Goal: Task Accomplishment & Management: Use online tool/utility

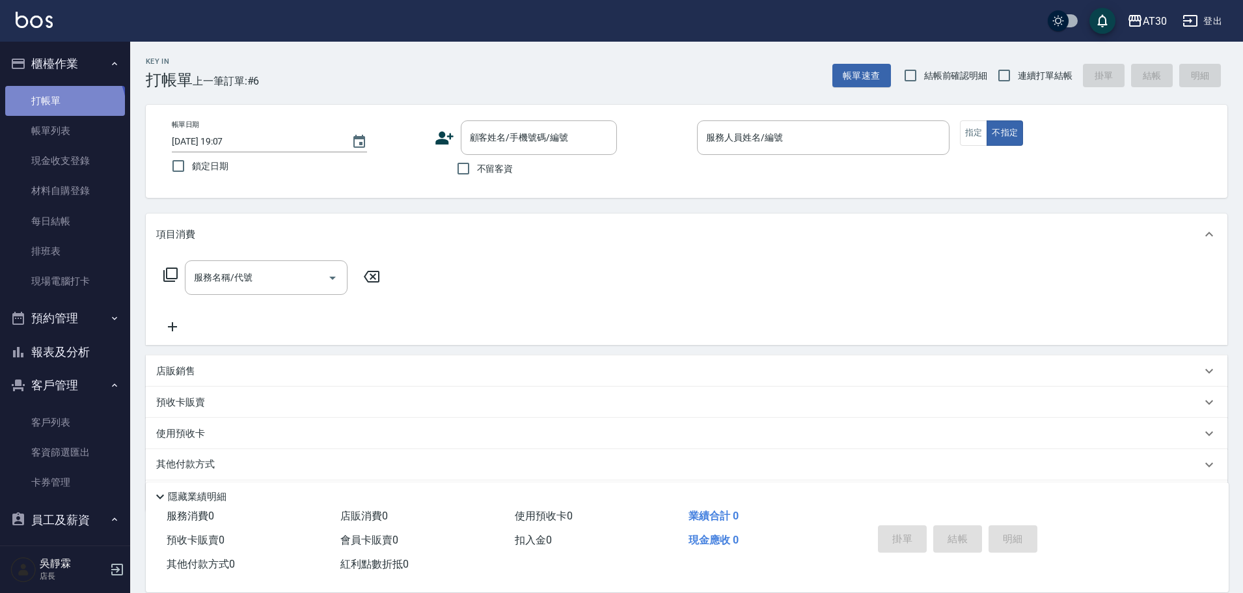
click at [63, 109] on link "打帳單" at bounding box center [65, 101] width 120 height 30
click at [439, 137] on icon at bounding box center [445, 138] width 20 height 20
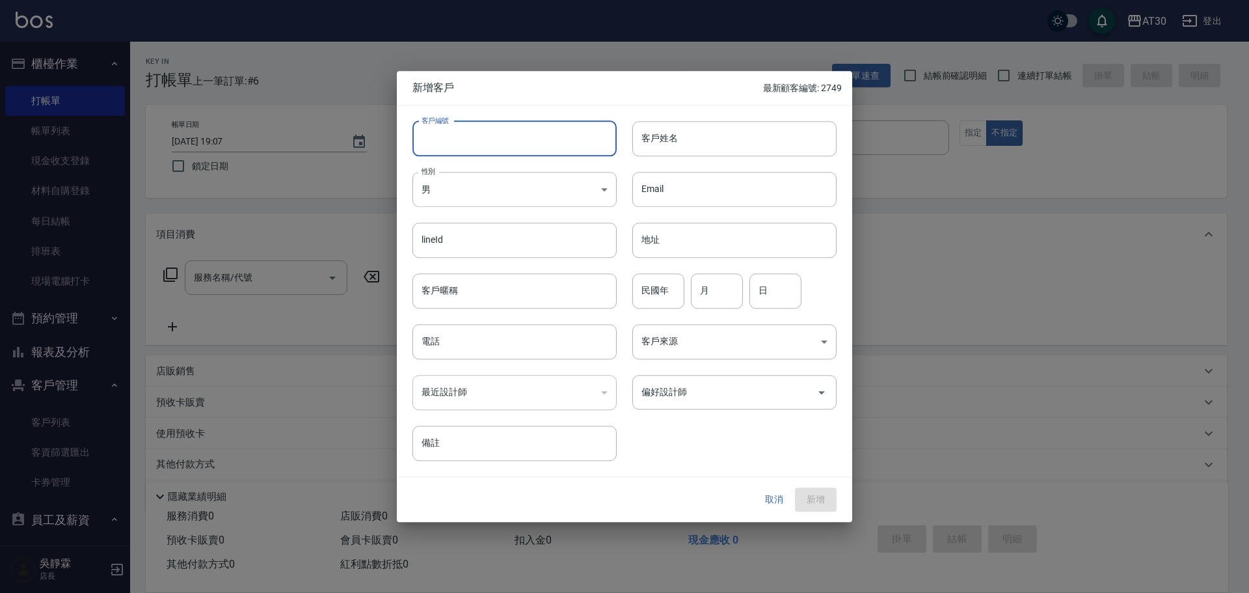
click at [513, 133] on input "客戶編號" at bounding box center [515, 138] width 204 height 35
type input "2739"
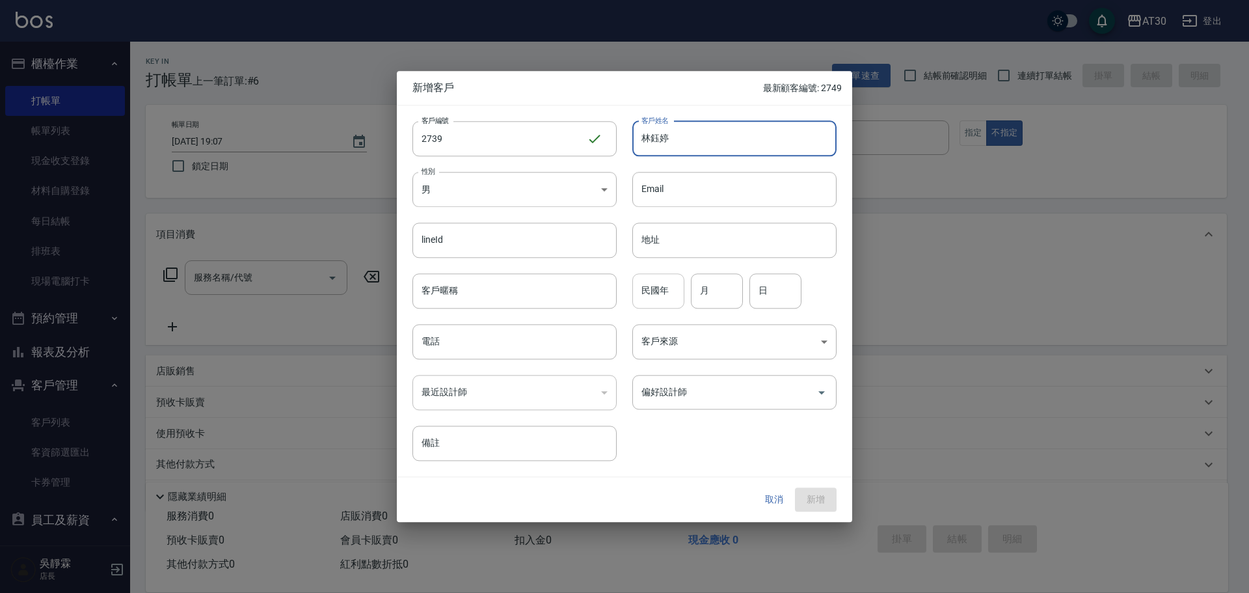
type input "林鈺婷"
click at [662, 288] on input "民國年" at bounding box center [658, 290] width 52 height 35
type input "92"
type input "10"
type input "20"
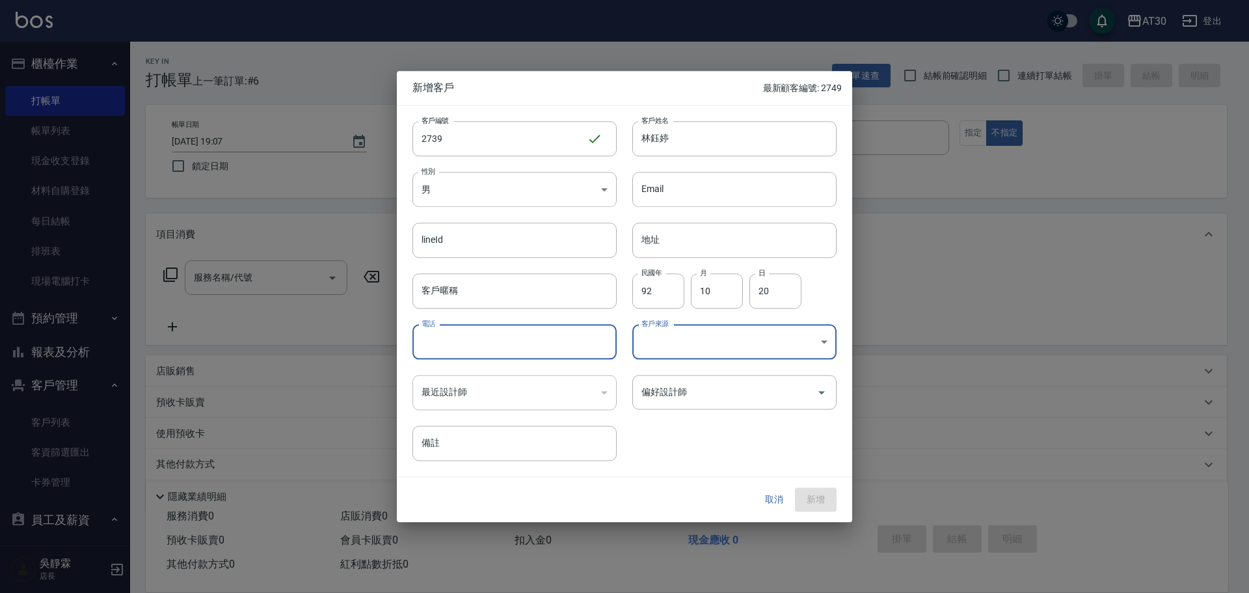
click at [493, 342] on input "電話" at bounding box center [515, 341] width 204 height 35
type input "0903937001"
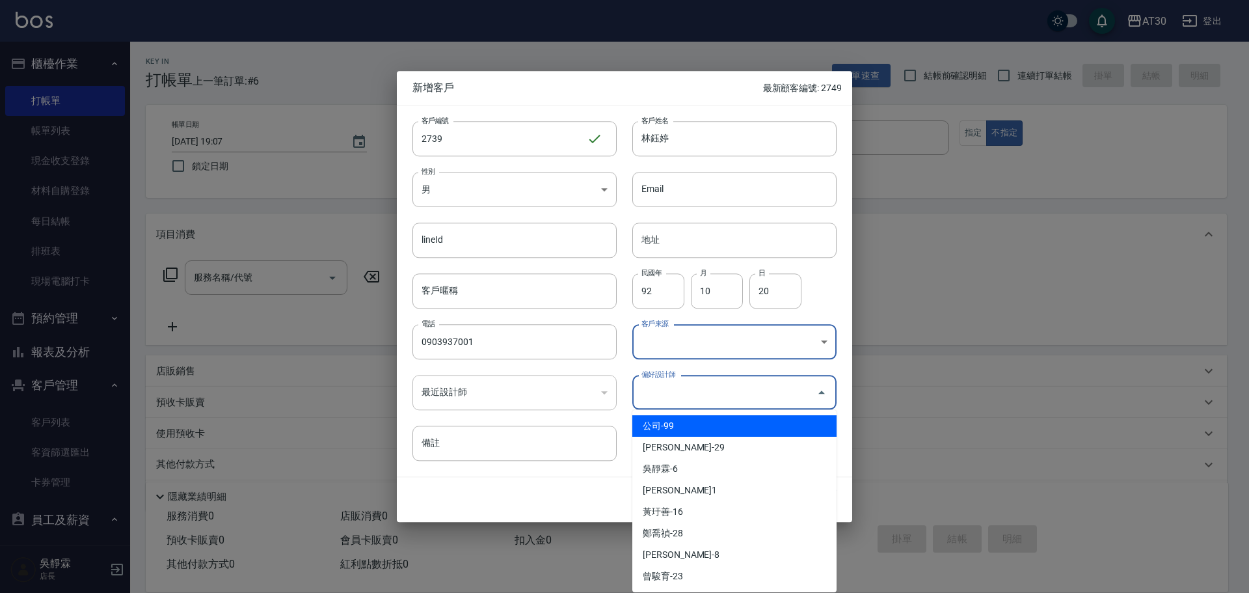
click at [707, 398] on input "偏好設計師" at bounding box center [724, 392] width 173 height 23
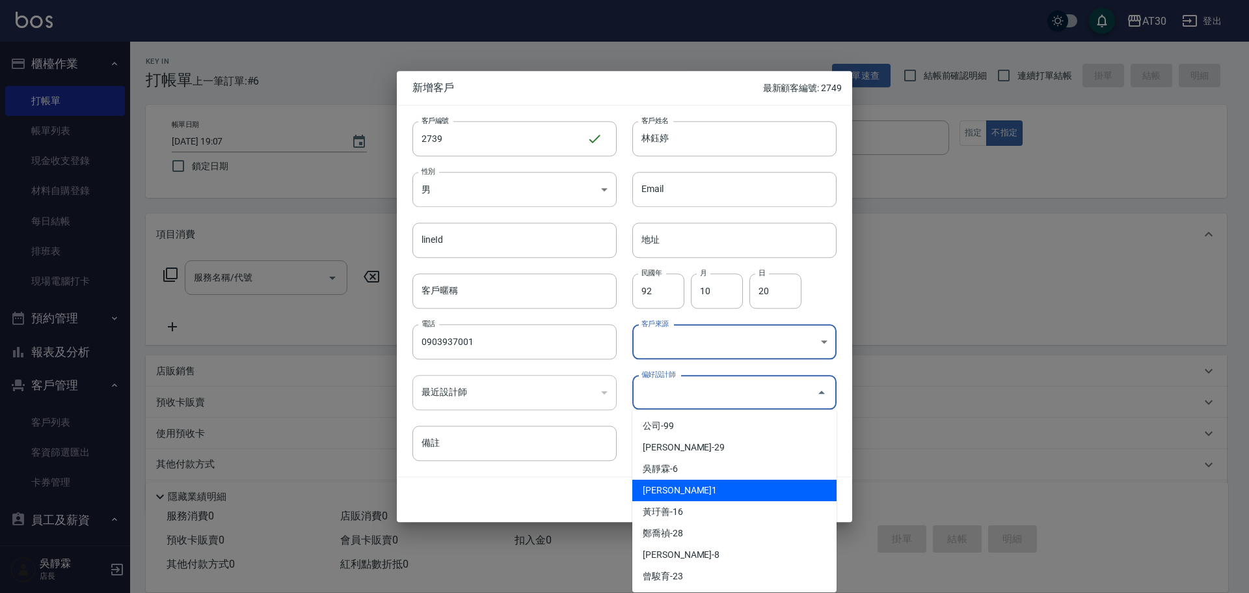
click at [700, 489] on li "[PERSON_NAME]1" at bounding box center [734, 490] width 204 height 21
type input "劉千慈"
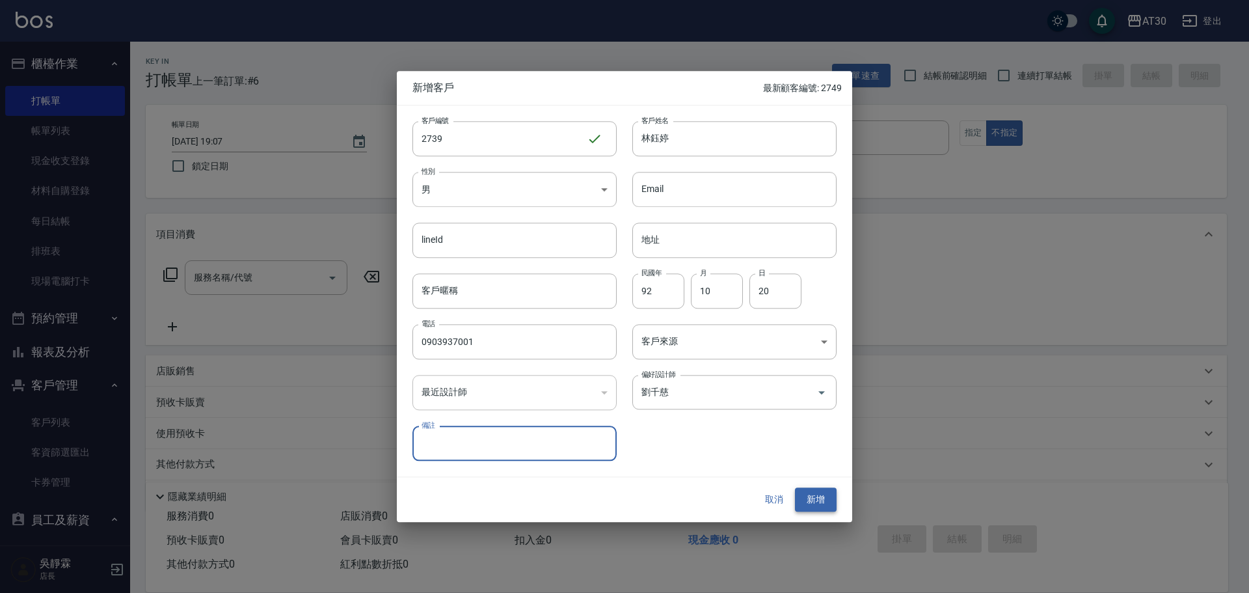
click at [815, 497] on button "新增" at bounding box center [816, 500] width 42 height 24
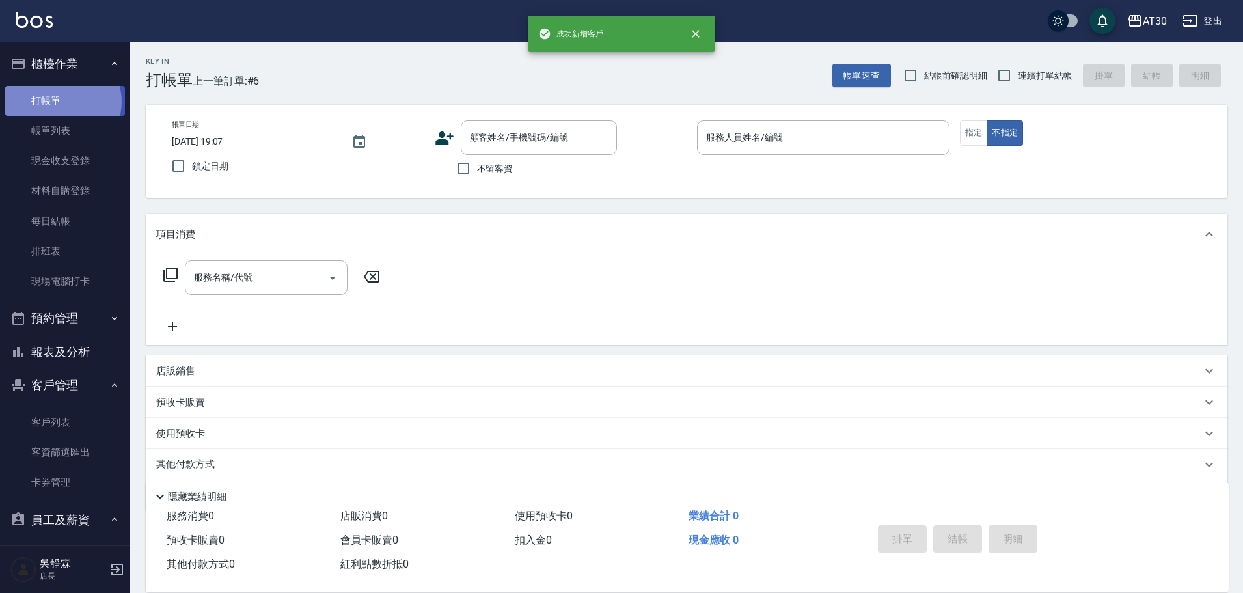
click at [62, 102] on link "打帳單" at bounding box center [65, 101] width 120 height 30
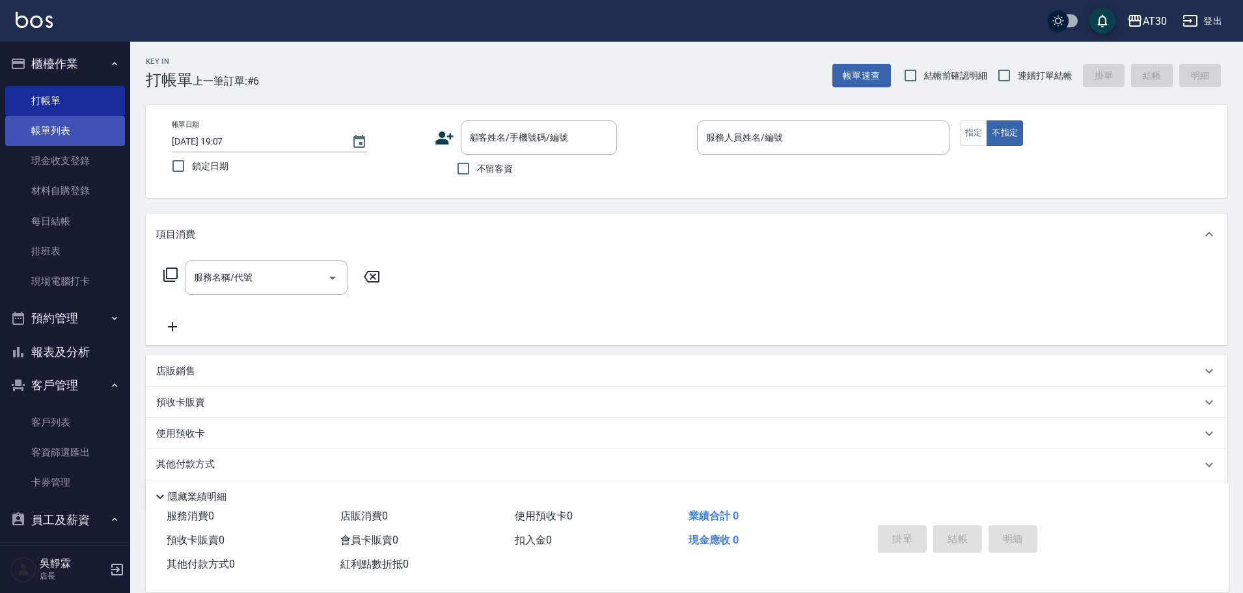
click at [62, 124] on link "帳單列表" at bounding box center [65, 131] width 120 height 30
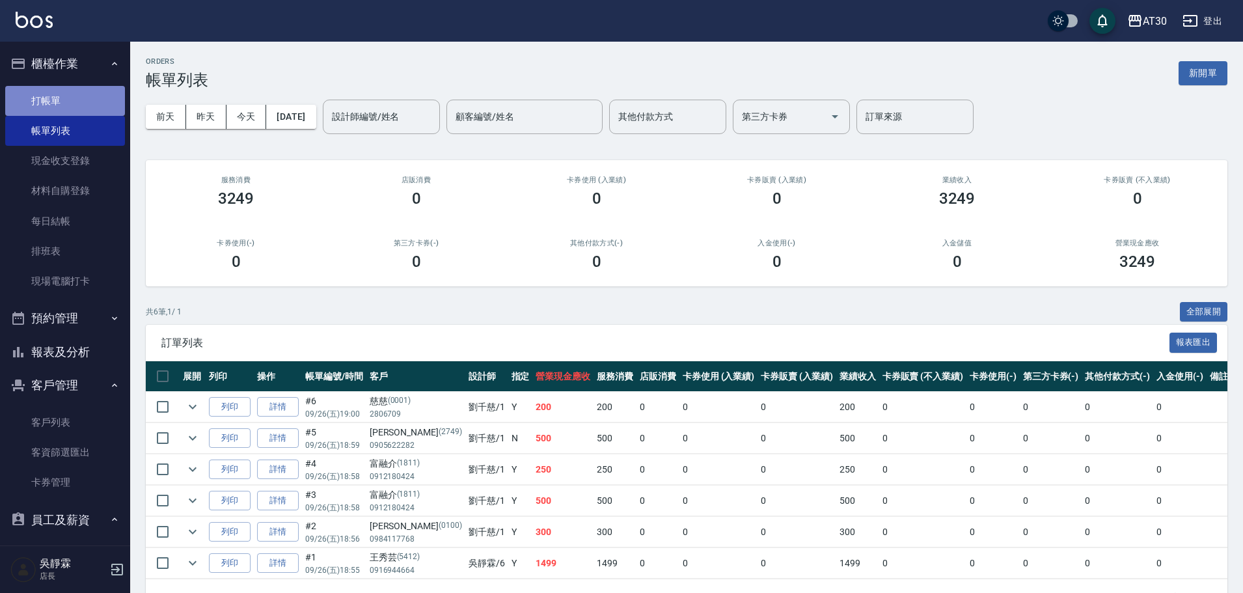
click at [70, 101] on link "打帳單" at bounding box center [65, 101] width 120 height 30
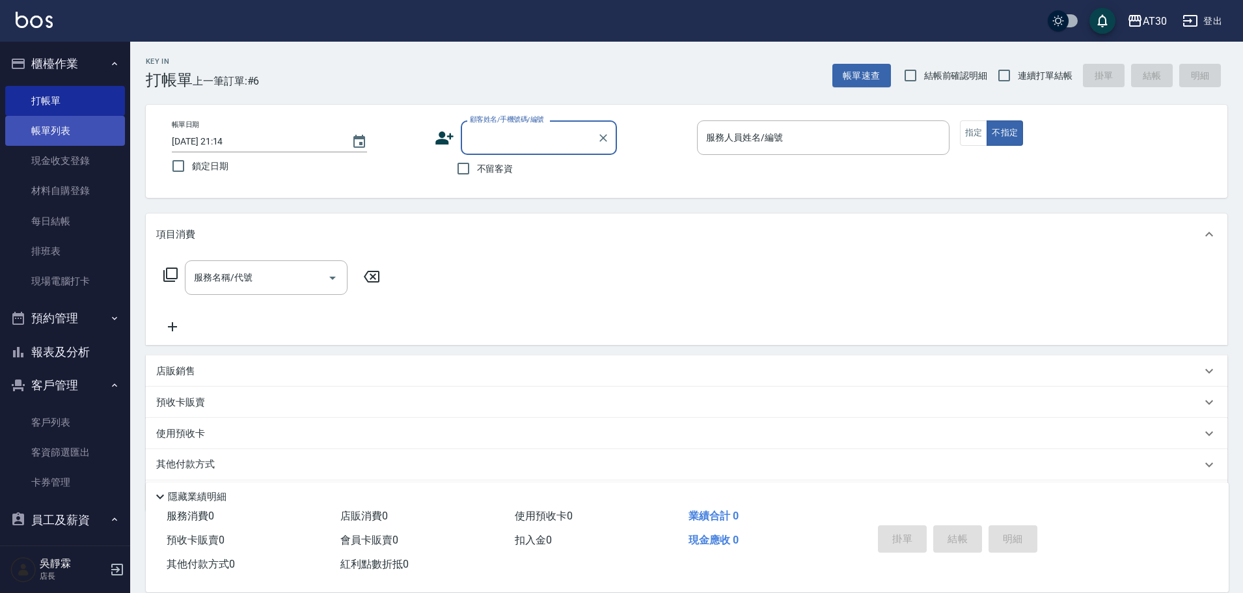
click at [72, 122] on link "帳單列表" at bounding box center [65, 131] width 120 height 30
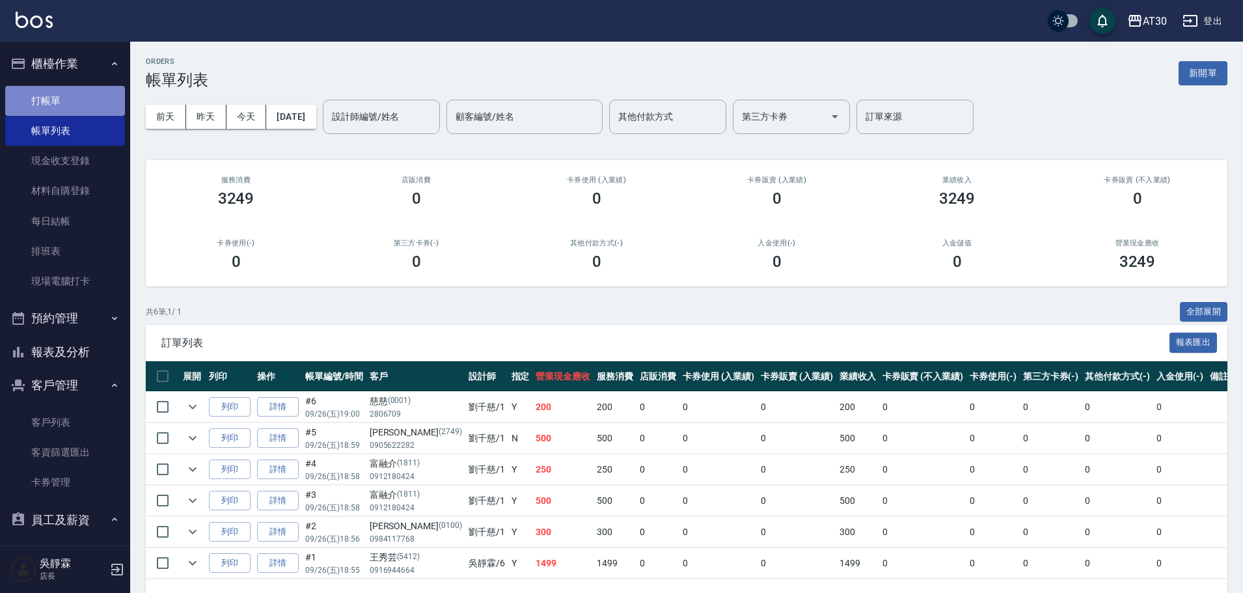
click at [66, 92] on link "打帳單" at bounding box center [65, 101] width 120 height 30
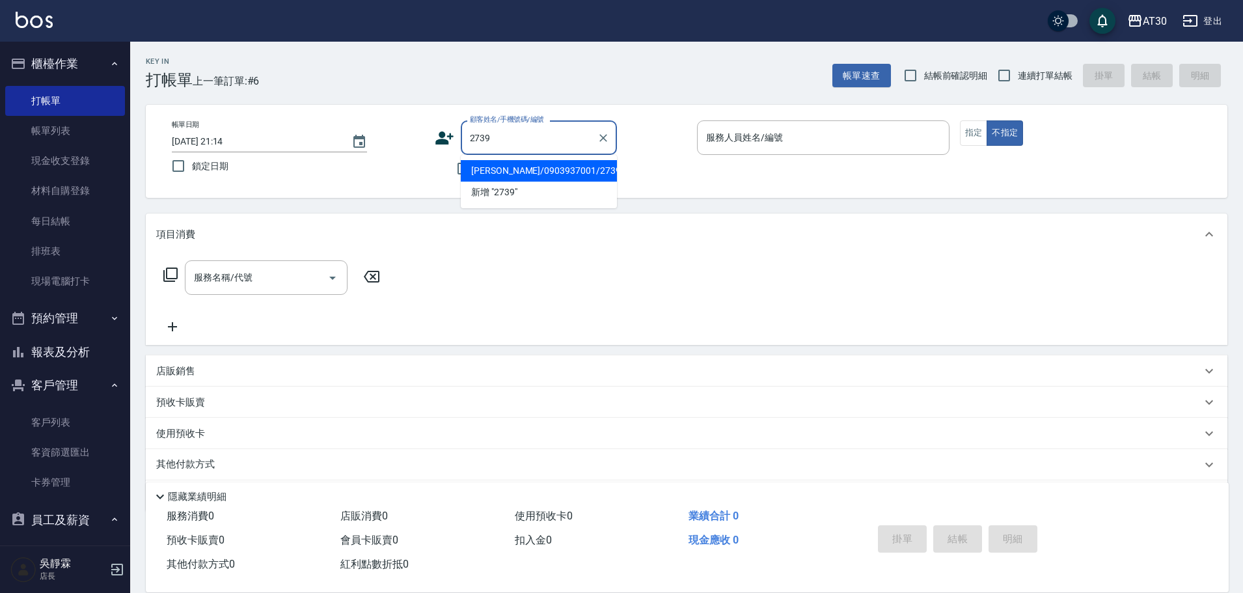
type input "[PERSON_NAME]/0903937001/2739"
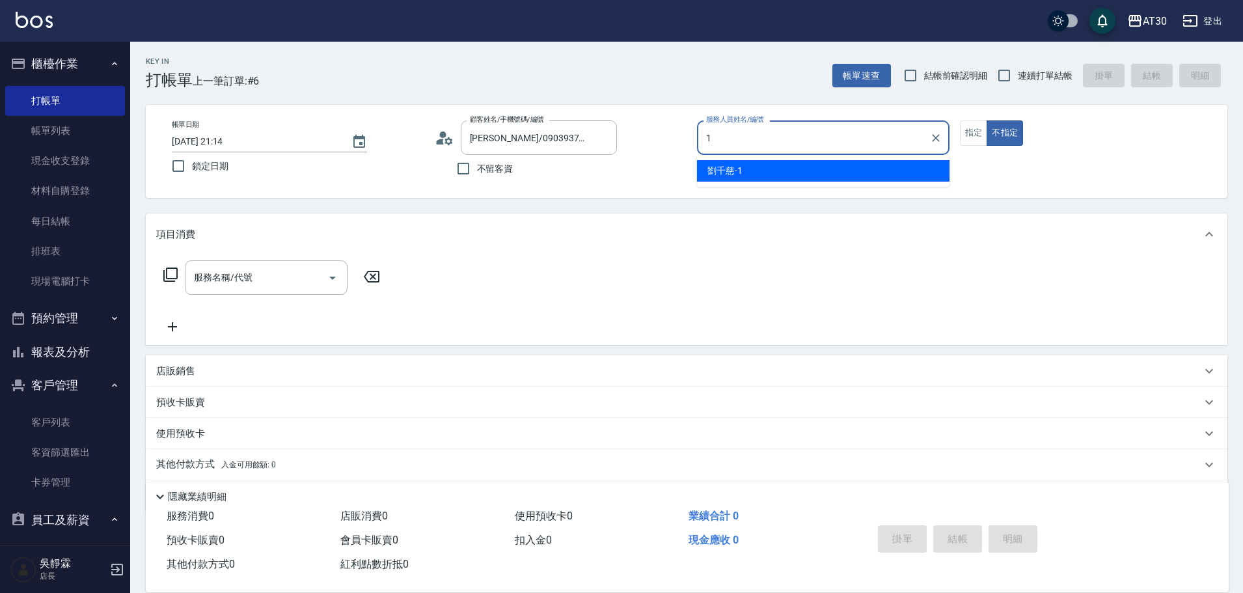
type input "[PERSON_NAME]1"
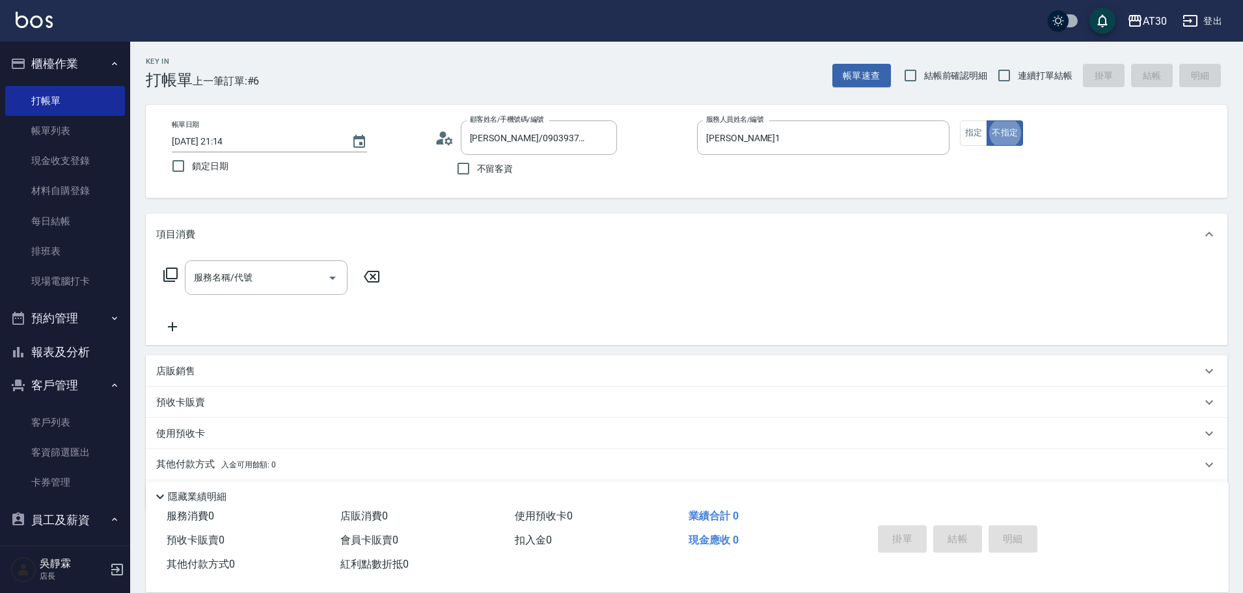
type button "false"
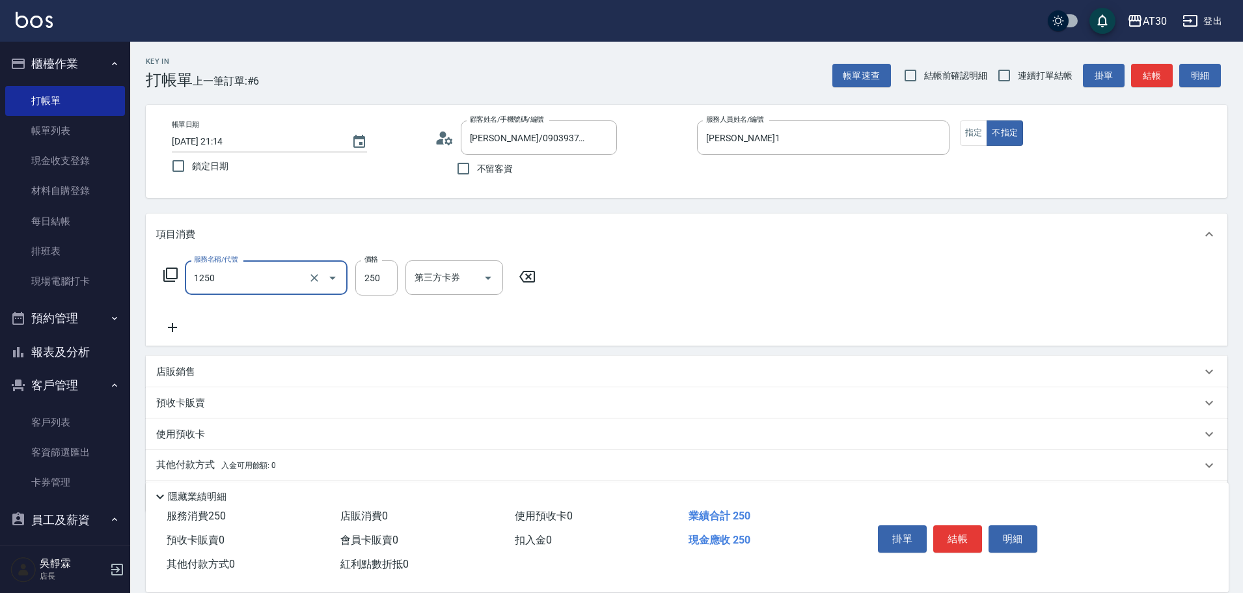
type input "洗髮250(1250)"
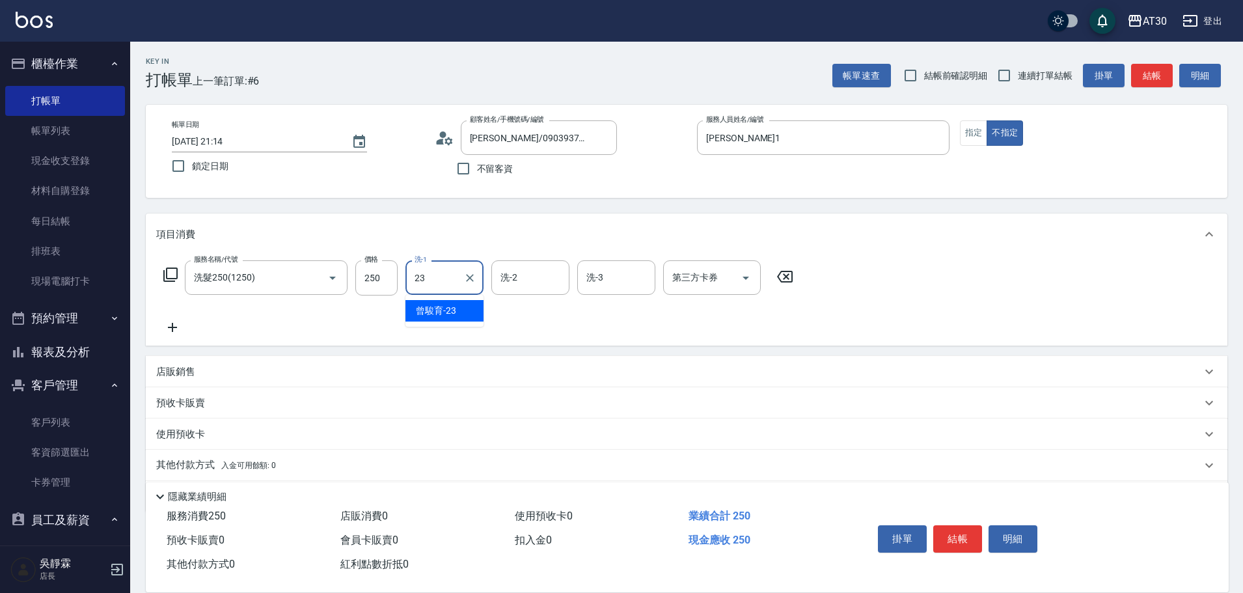
type input "曾駿育-23"
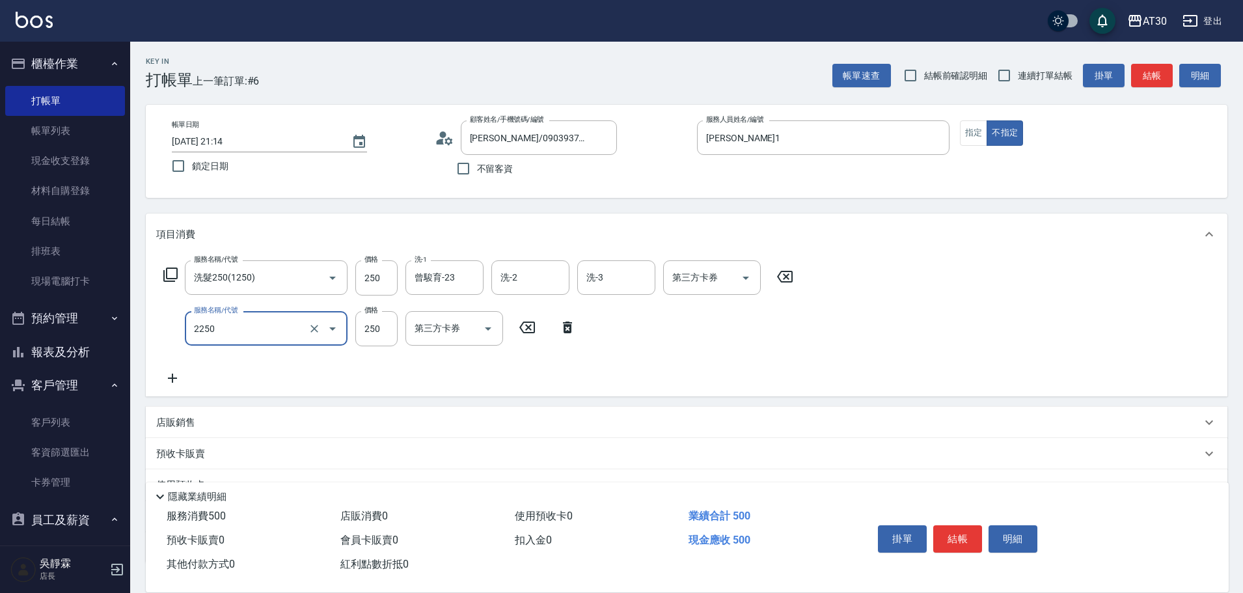
type input "剪髮(2250)"
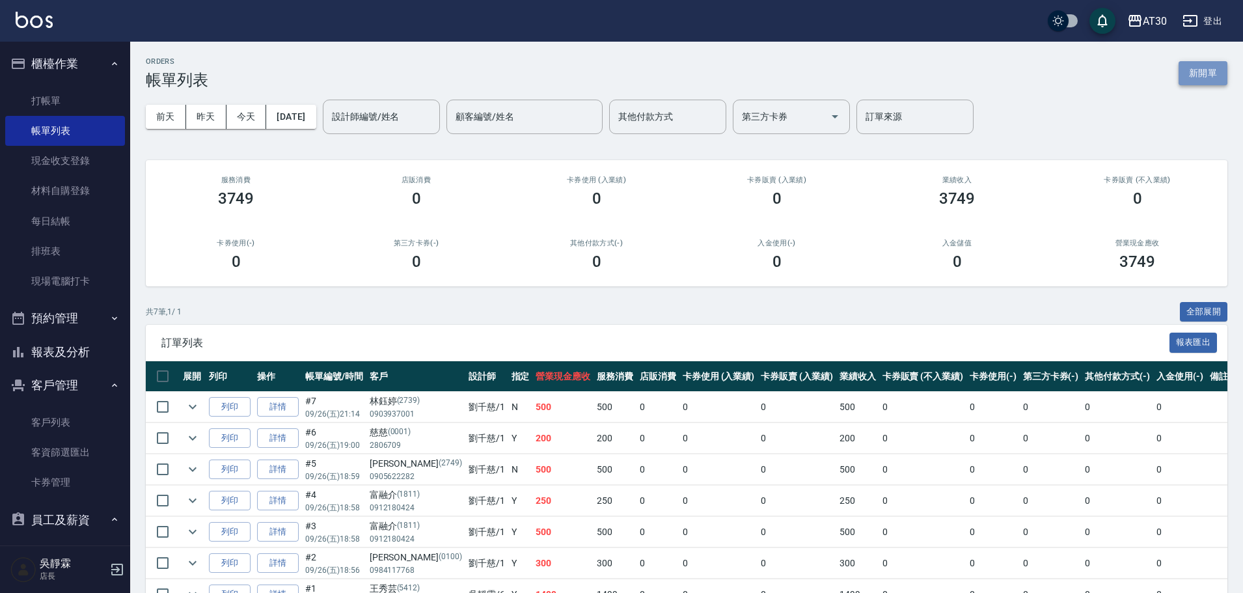
click at [1196, 67] on button "新開單" at bounding box center [1202, 73] width 49 height 24
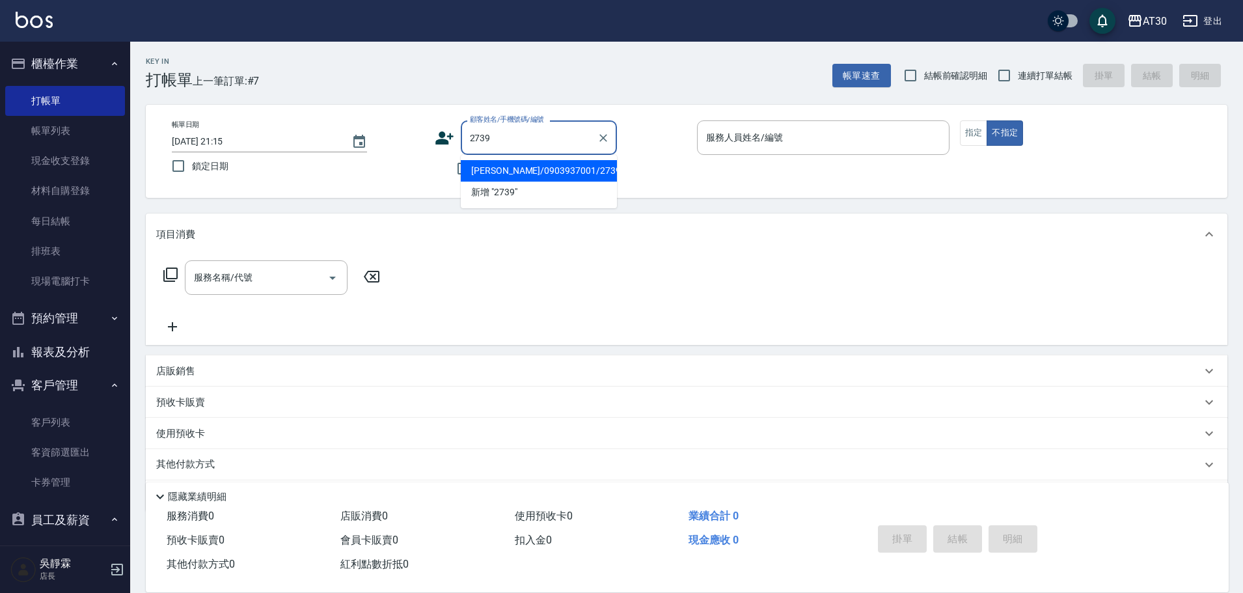
type input "[PERSON_NAME]/0903937001/2739"
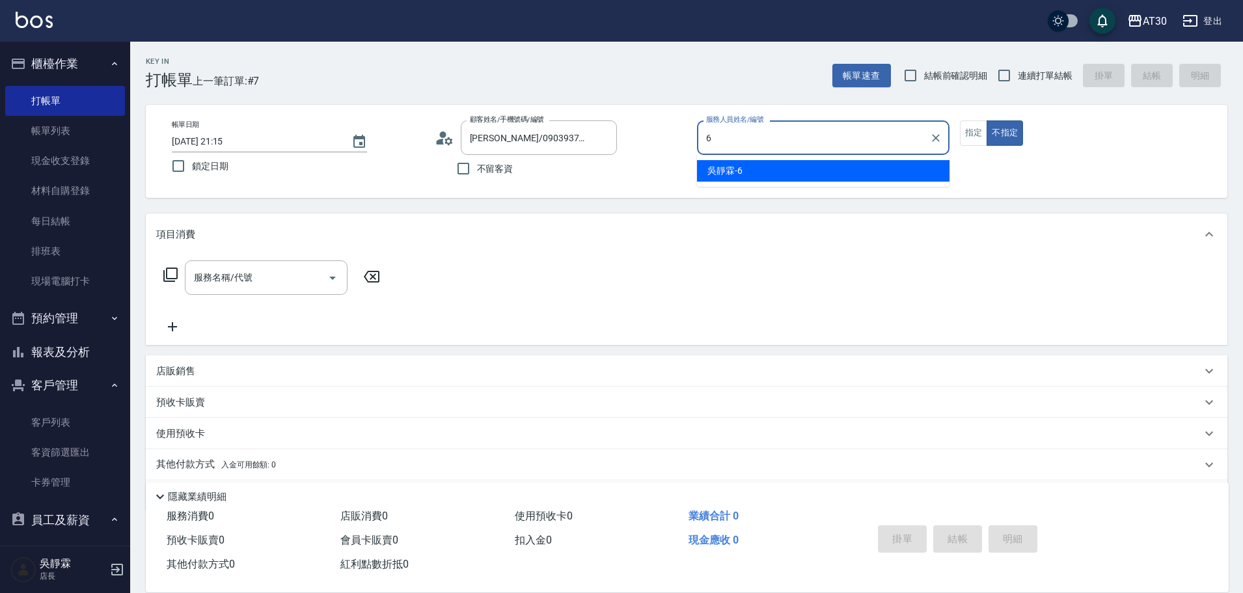
type input "吳靜霖-6"
type button "false"
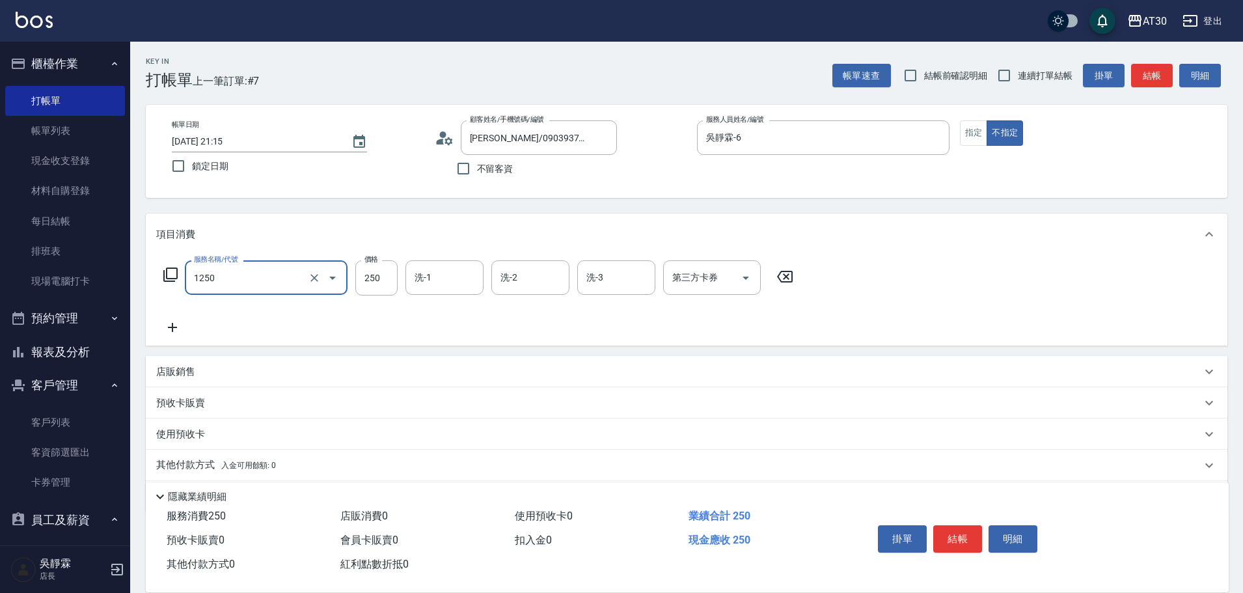
type input "洗髮250(1250)"
type input "吳靜霖-6"
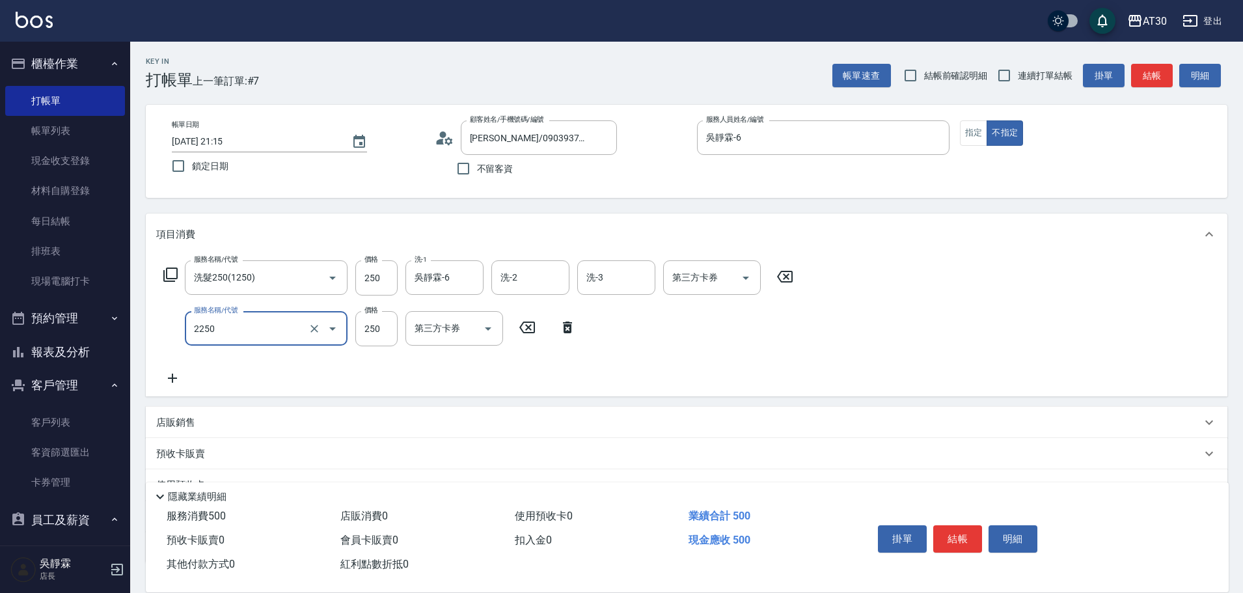
type input "剪髮(2250)"
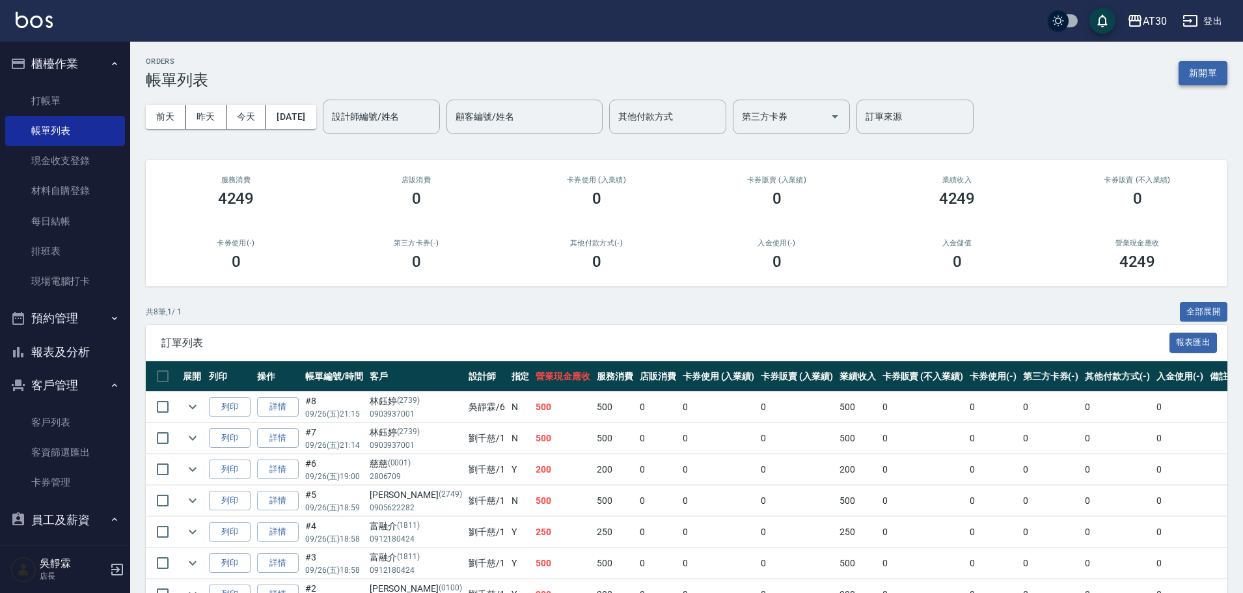
click at [1202, 72] on button "新開單" at bounding box center [1202, 73] width 49 height 24
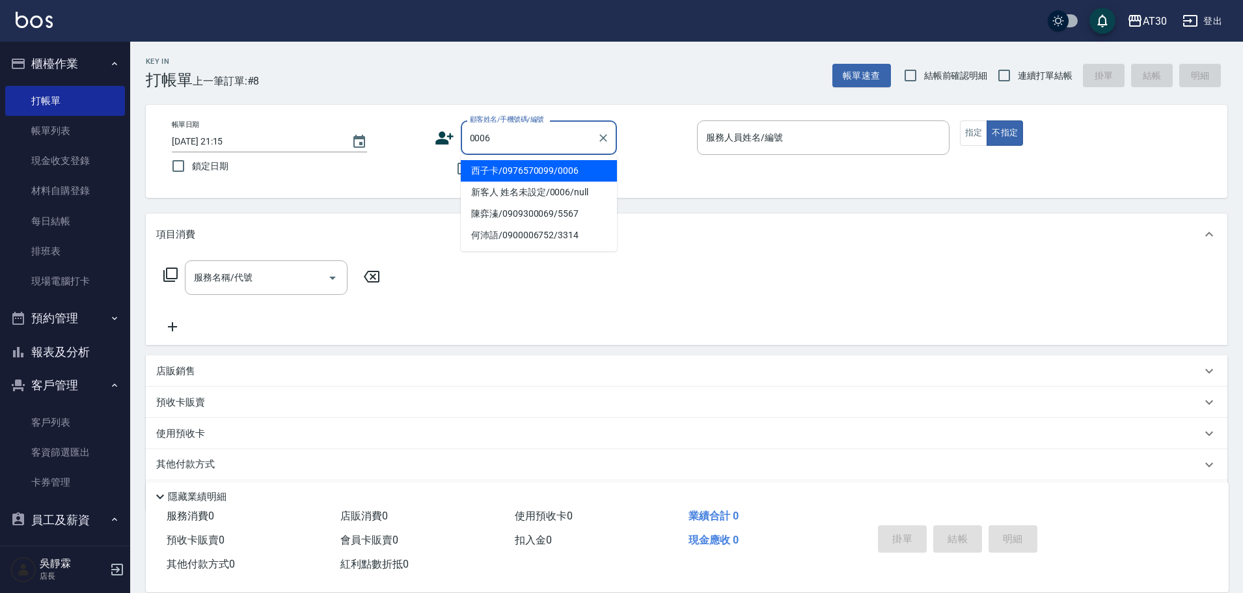
type input "西子卡/0976570099/0006"
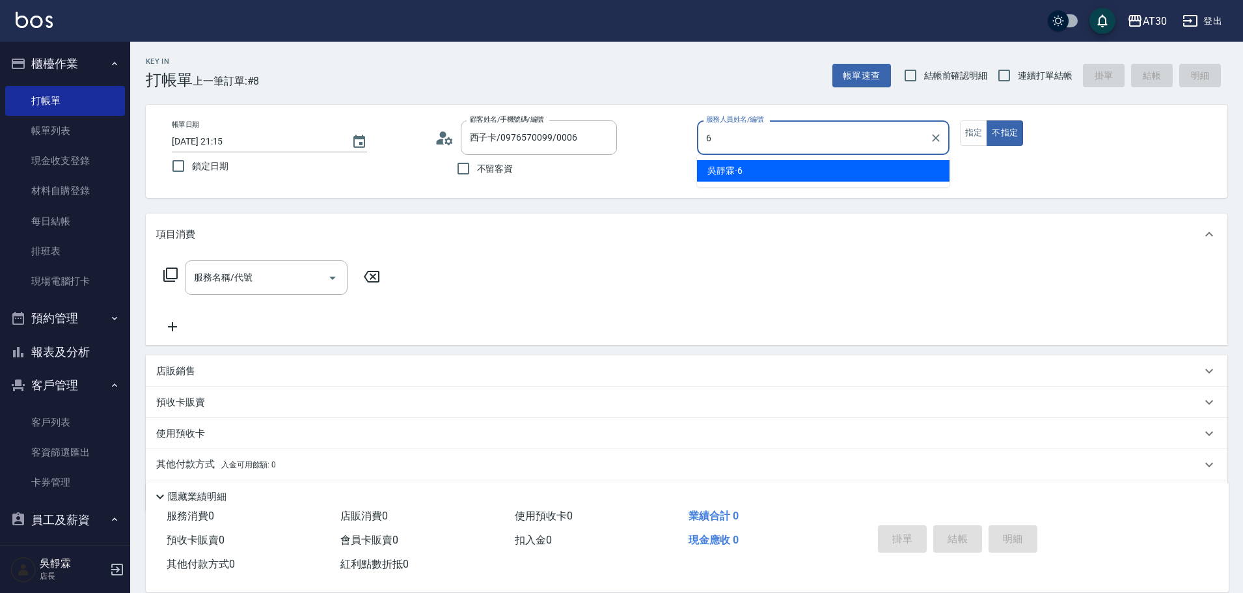
type input "吳靜霖-6"
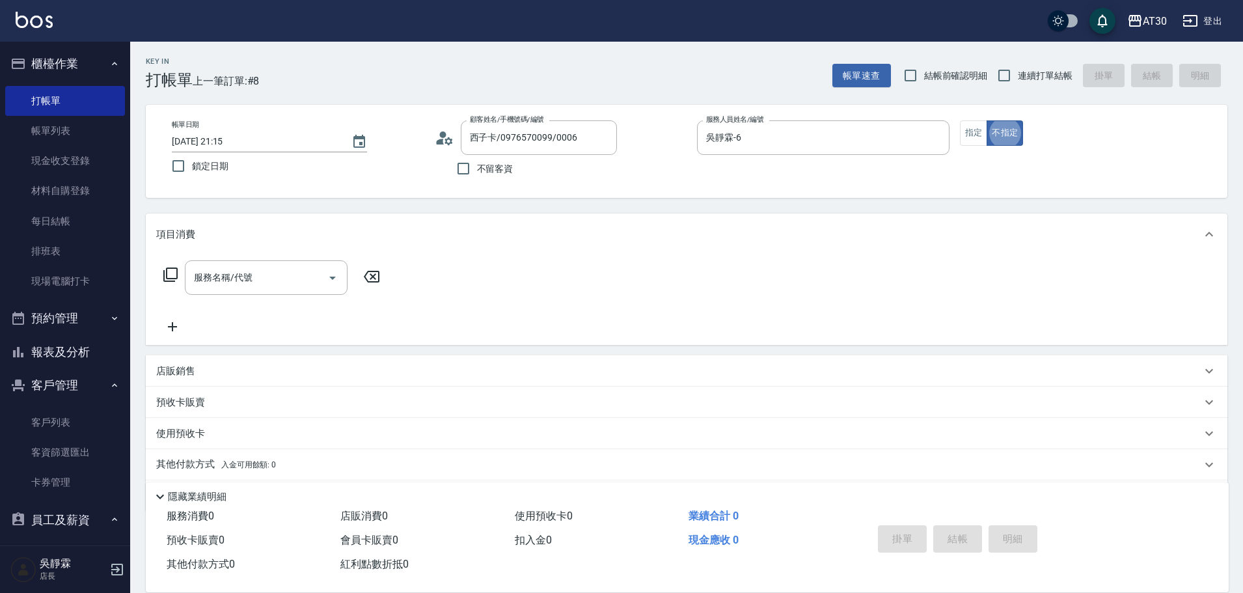
type button "false"
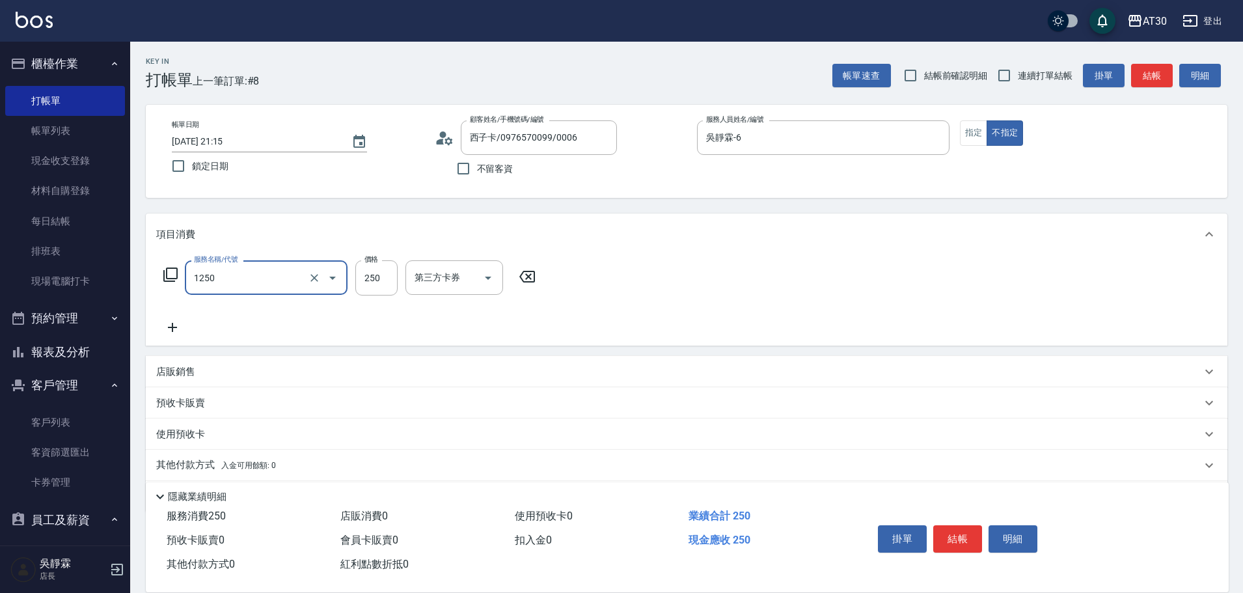
type input "洗髮250(1250)"
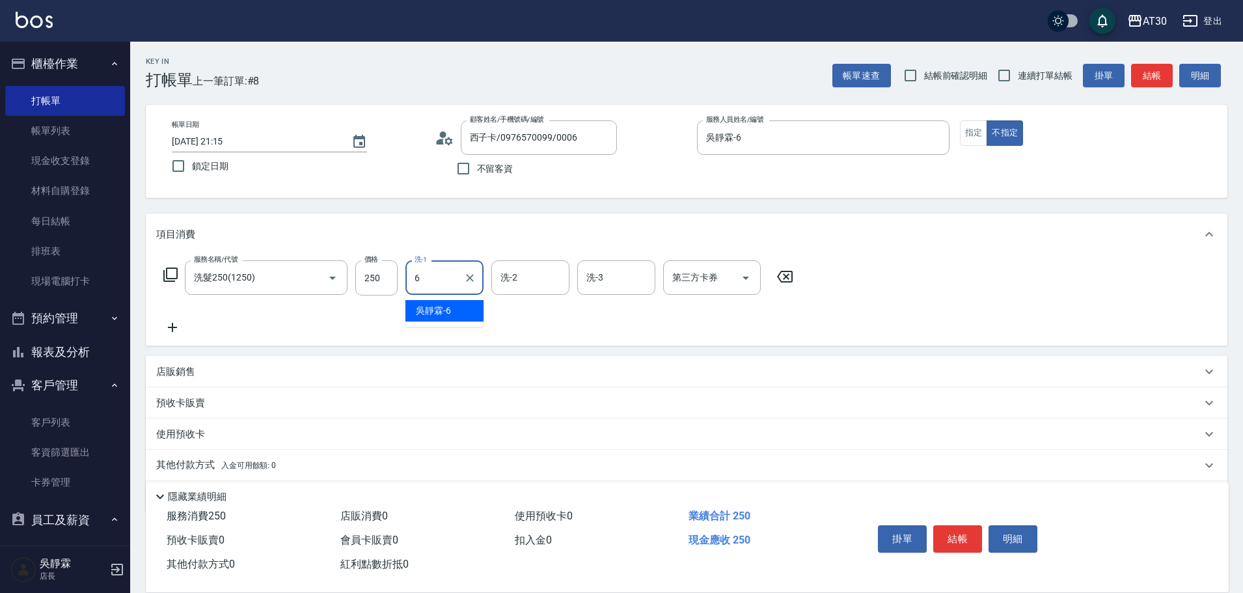
type input "吳靜霖-6"
click at [472, 279] on icon "Clear" at bounding box center [470, 278] width 8 height 8
type input "曾駿育-23"
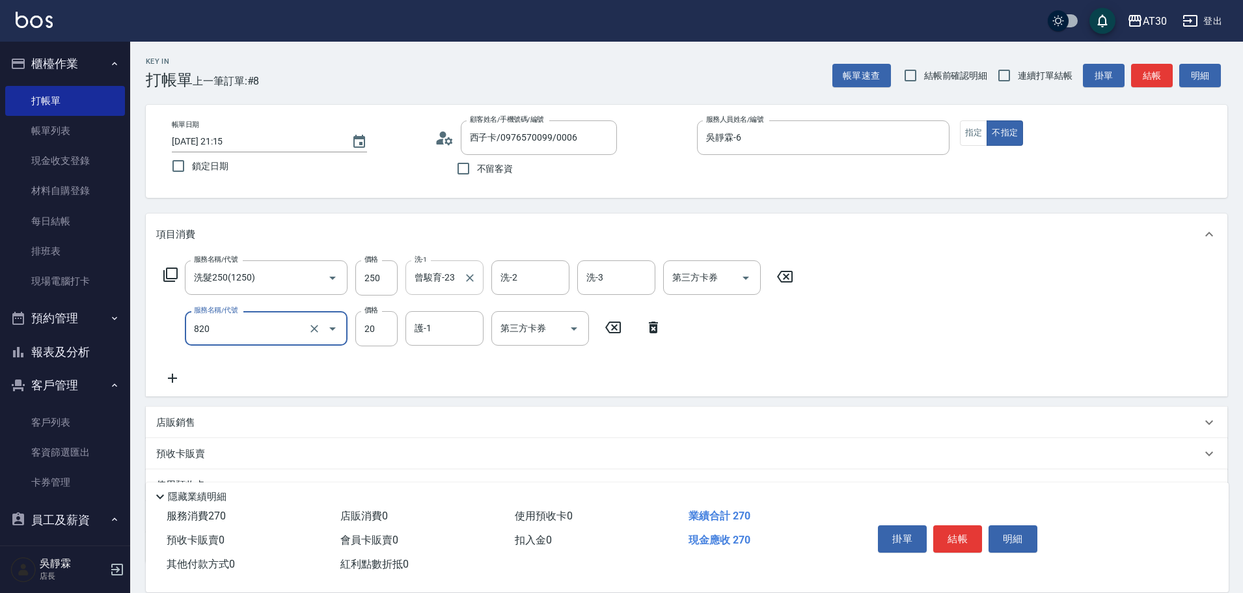
type input "潤絲(820)"
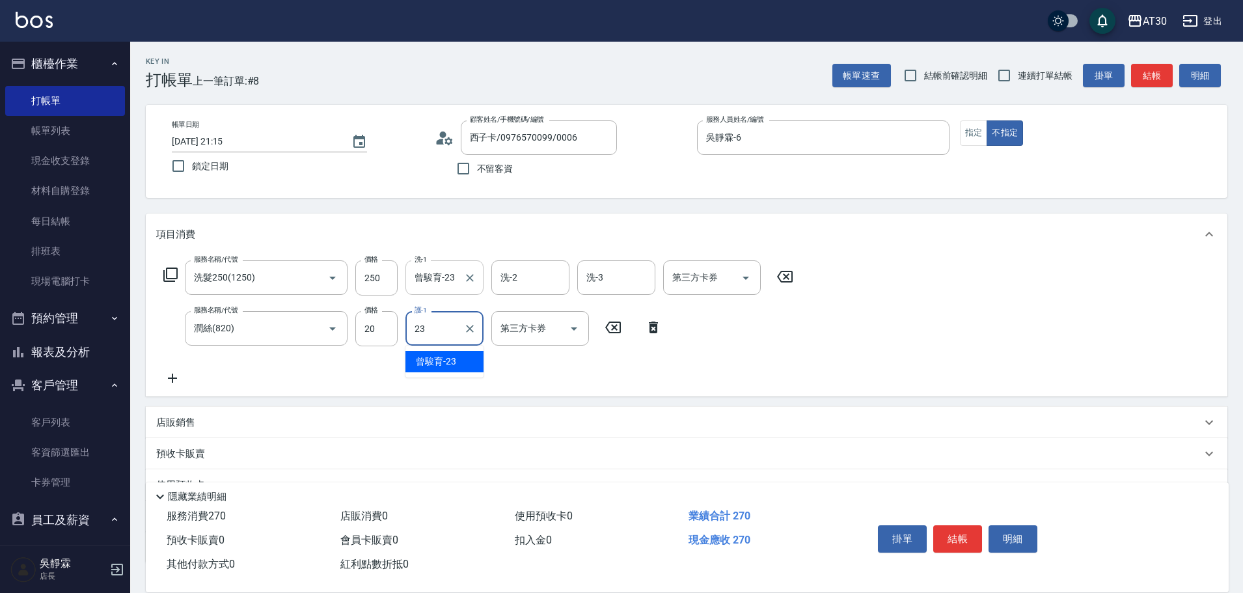
type input "曾駿育-23"
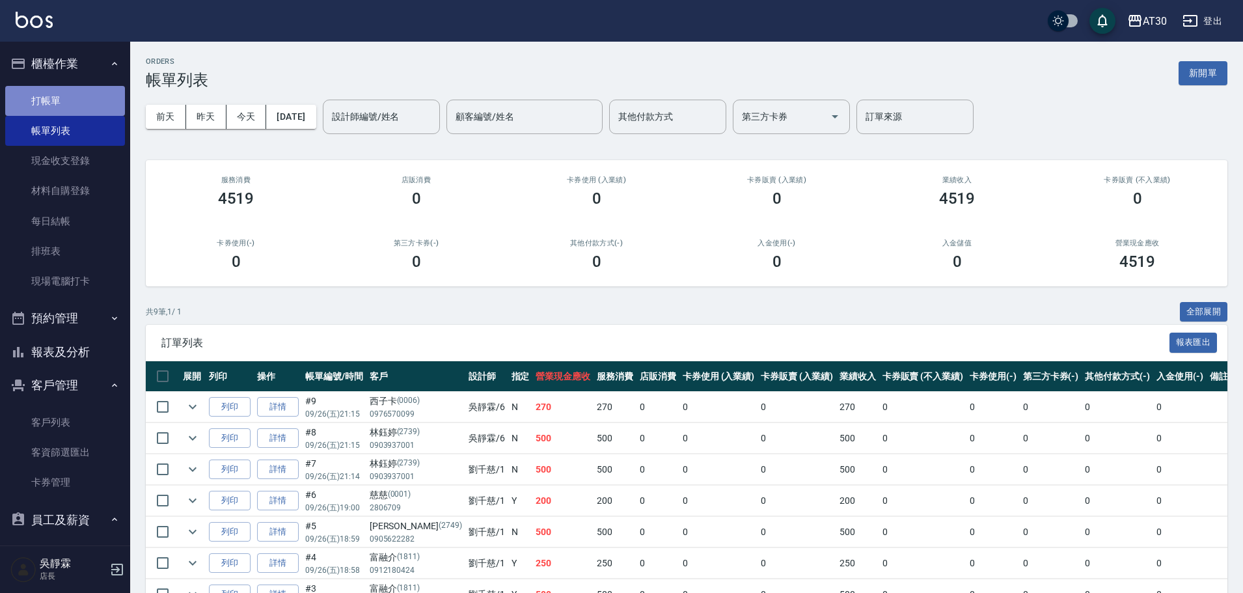
click at [76, 102] on link "打帳單" at bounding box center [65, 101] width 120 height 30
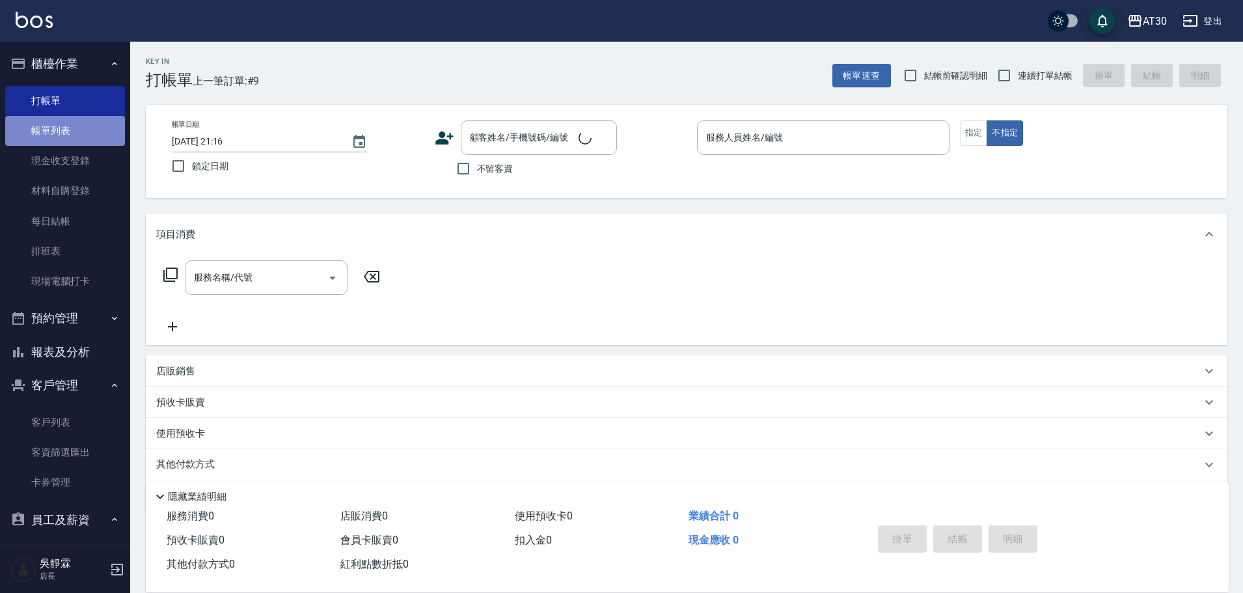
click at [74, 126] on link "帳單列表" at bounding box center [65, 131] width 120 height 30
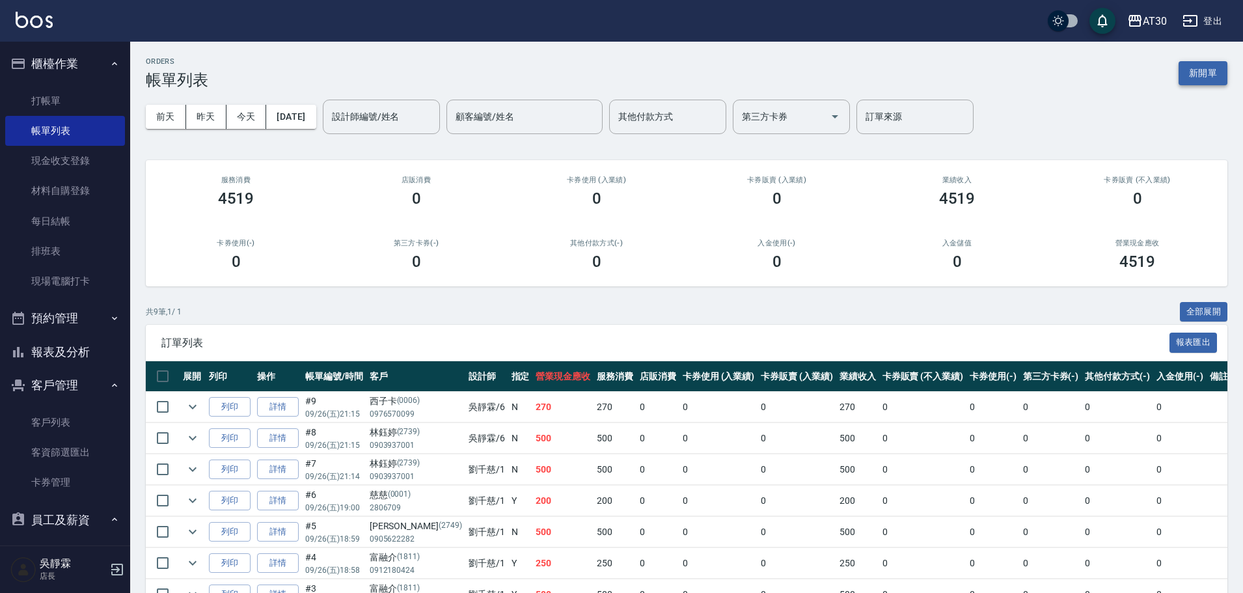
click at [1193, 70] on button "新開單" at bounding box center [1202, 73] width 49 height 24
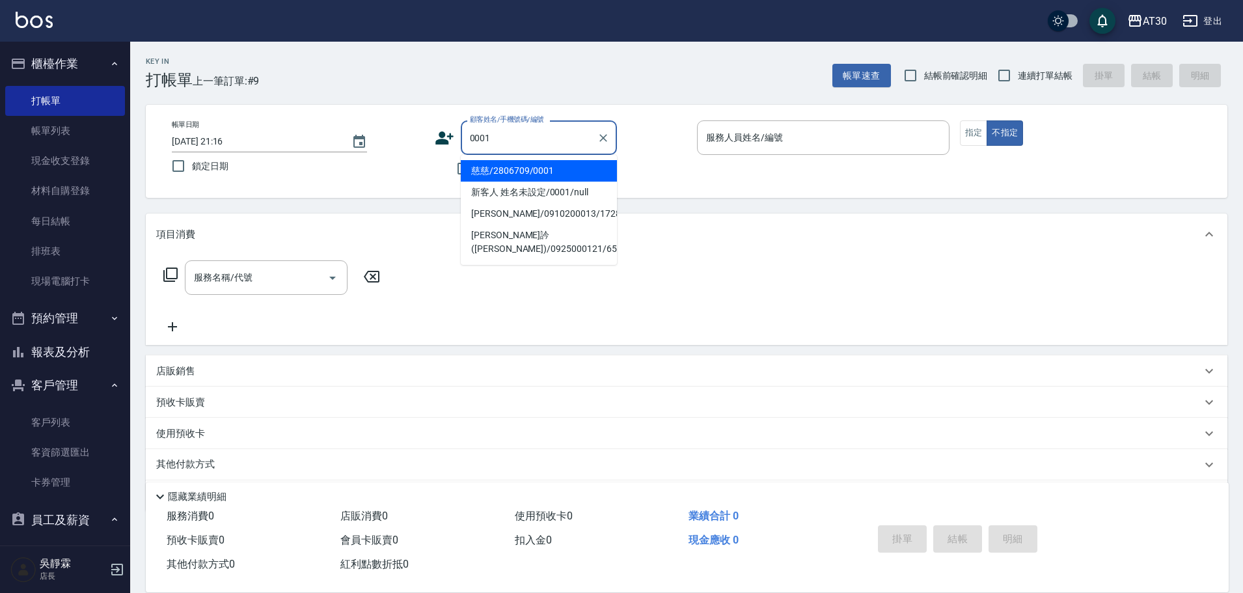
type input "慈慈/2806709/0001"
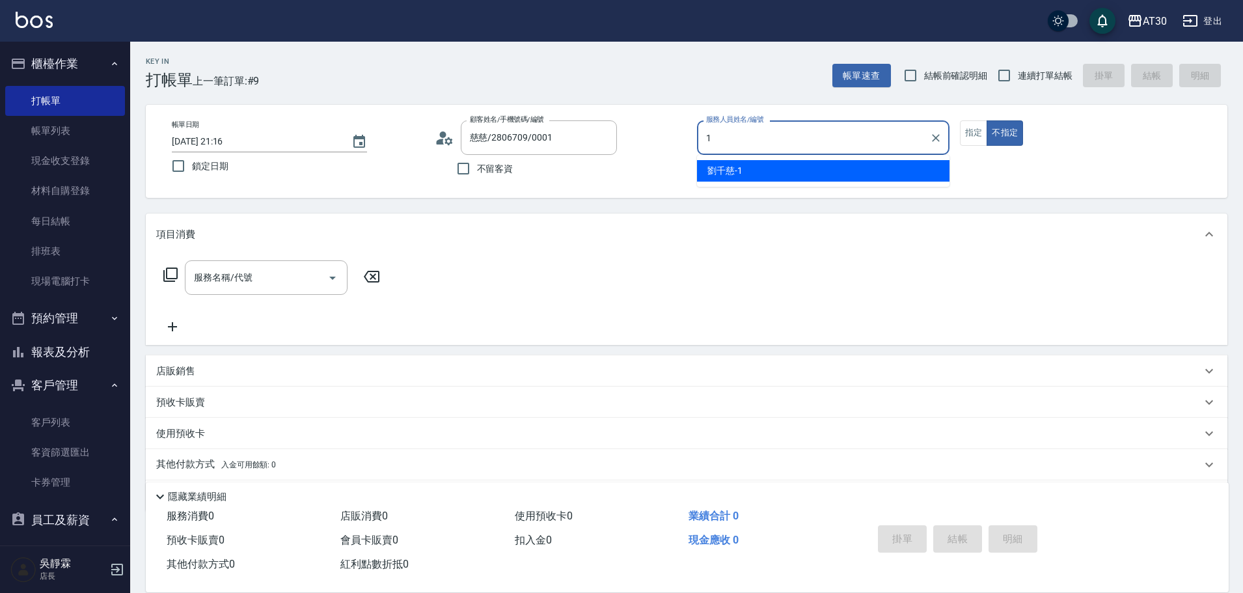
type input "[PERSON_NAME]1"
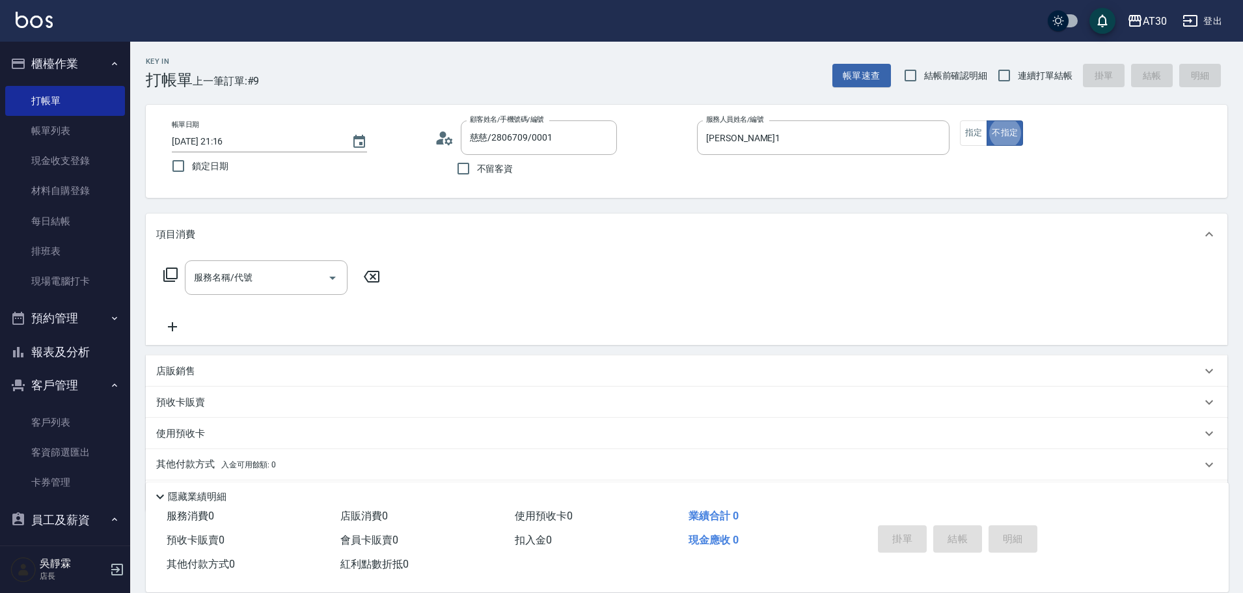
type button "false"
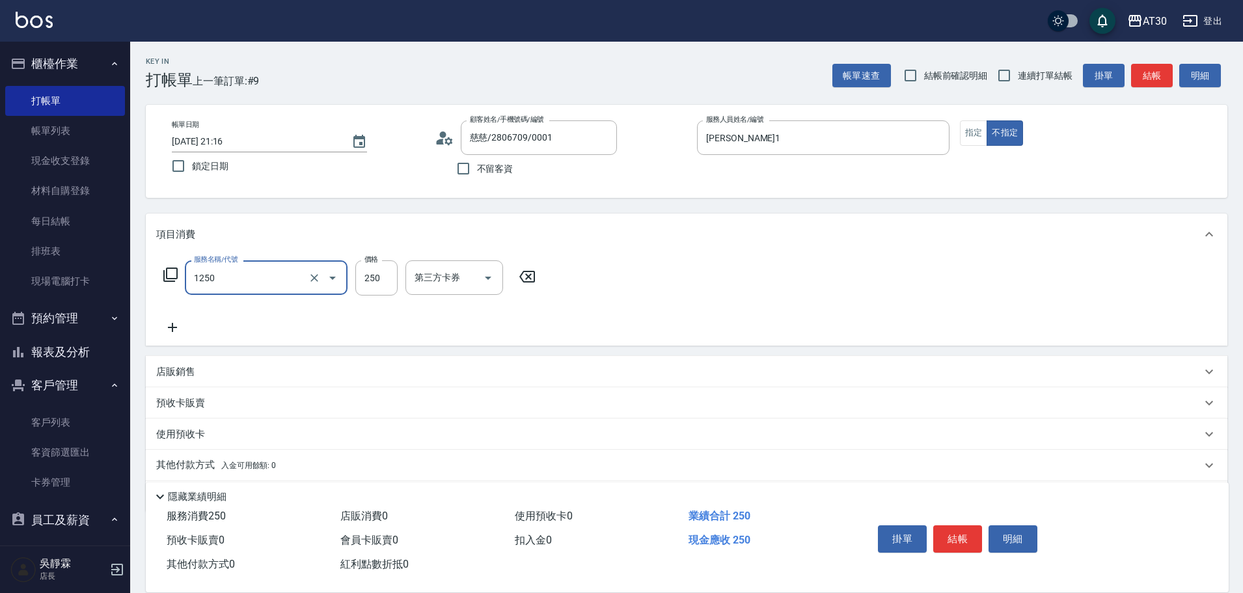
type input "洗髮250(1250)"
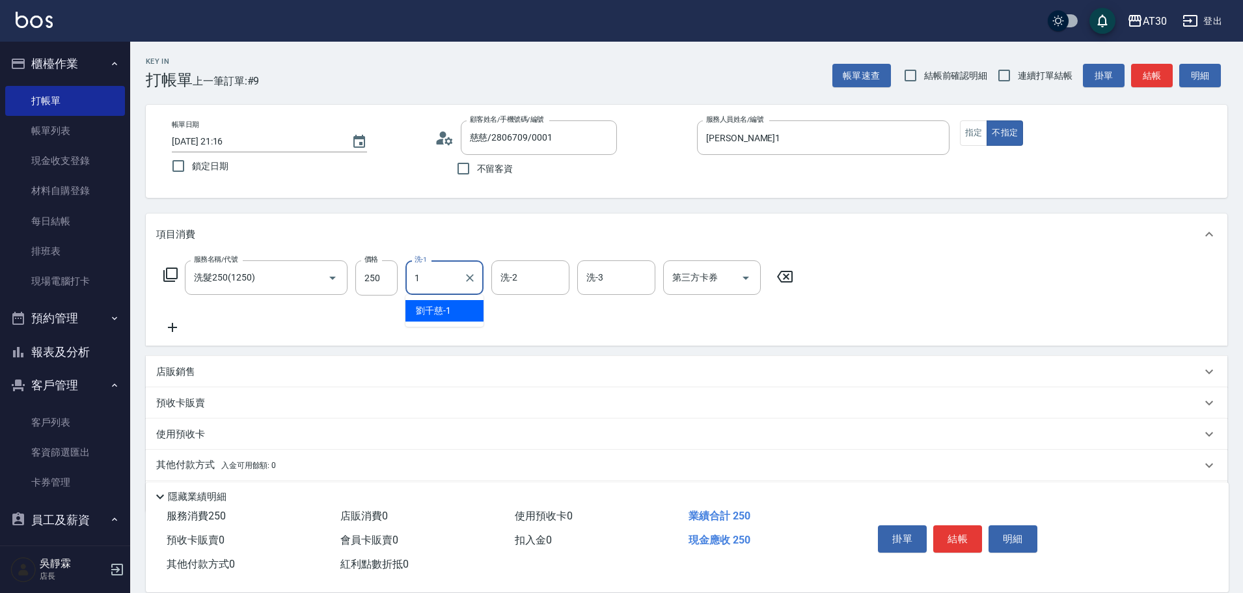
type input "[PERSON_NAME]1"
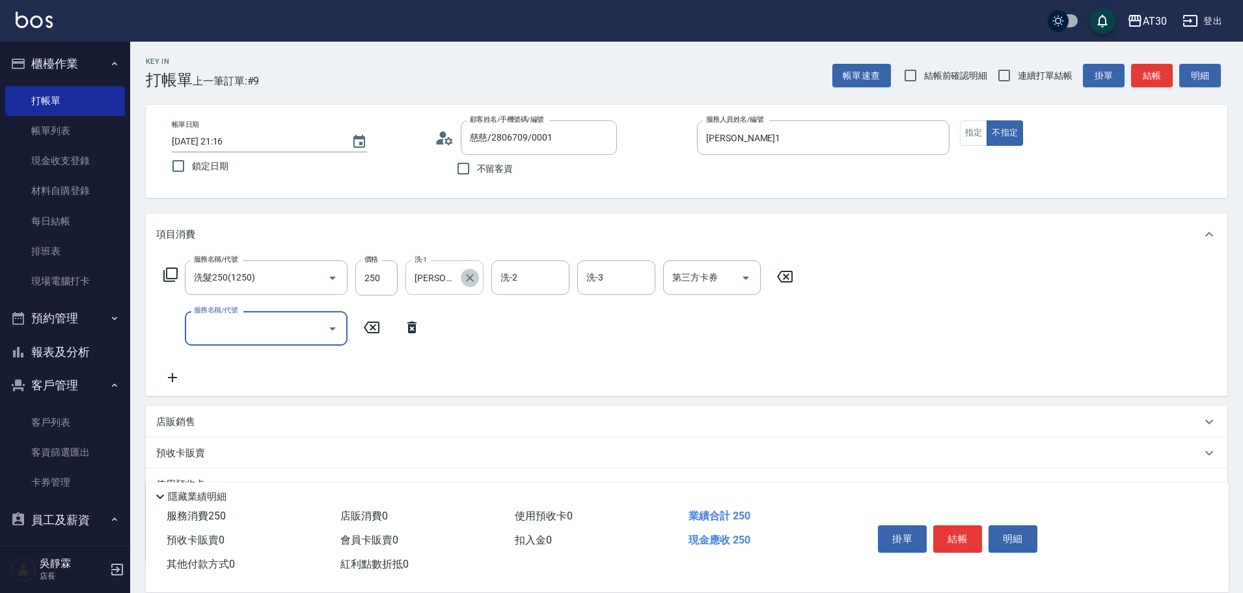
click at [465, 277] on icon "Clear" at bounding box center [469, 277] width 13 height 13
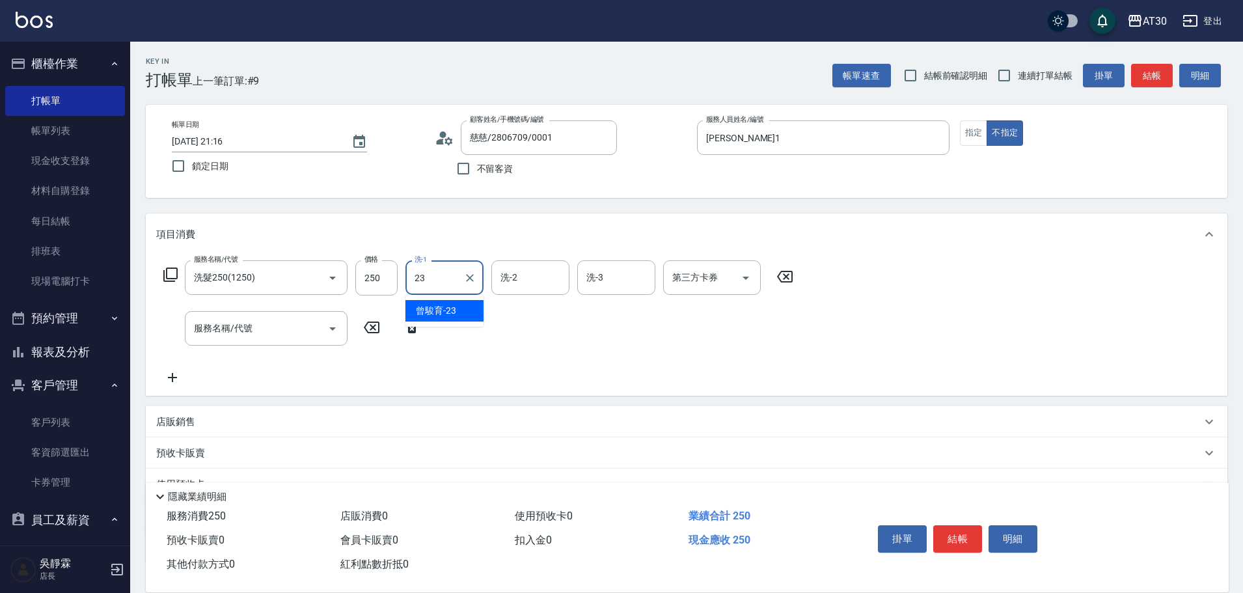
type input "曾駿育-23"
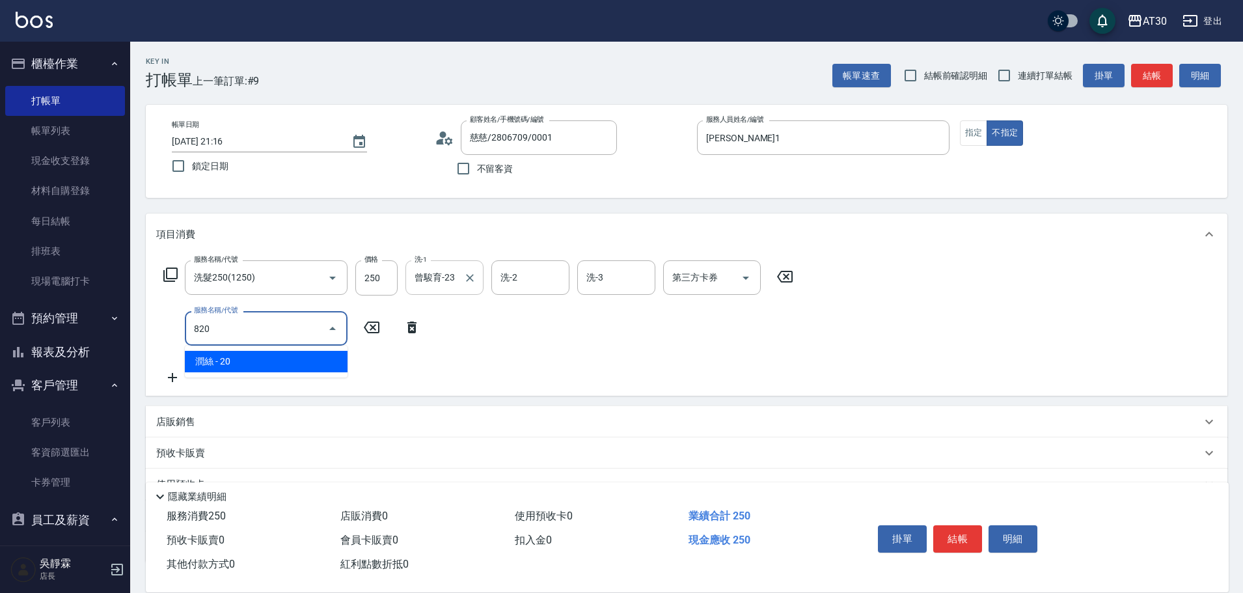
type input "潤絲(820)"
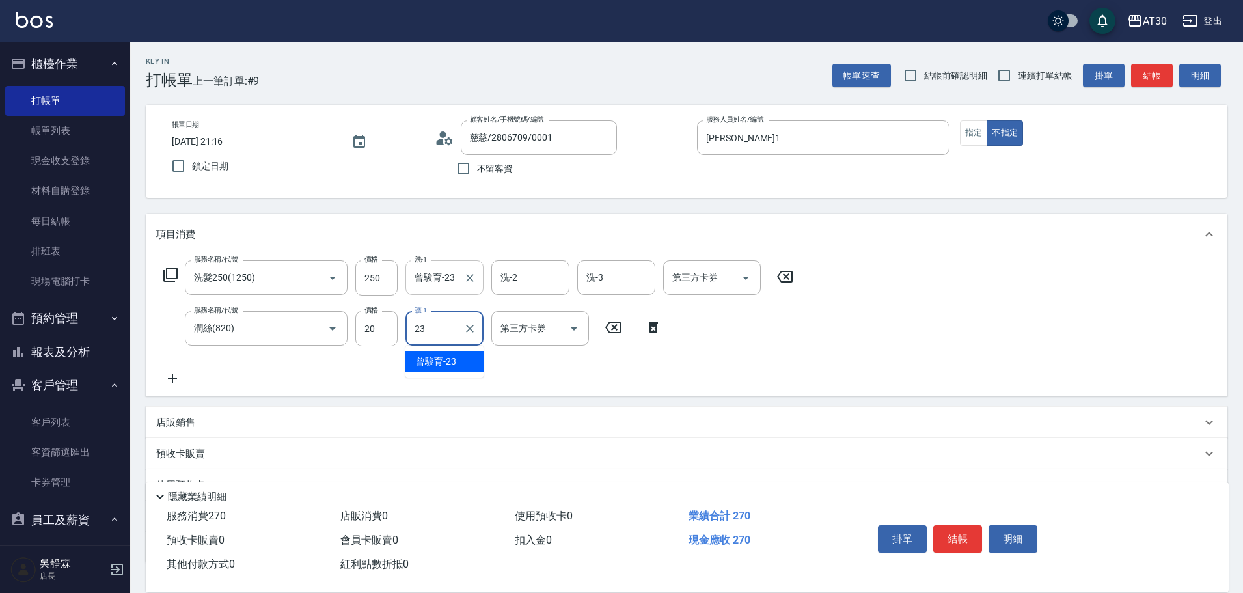
type input "曾駿育-23"
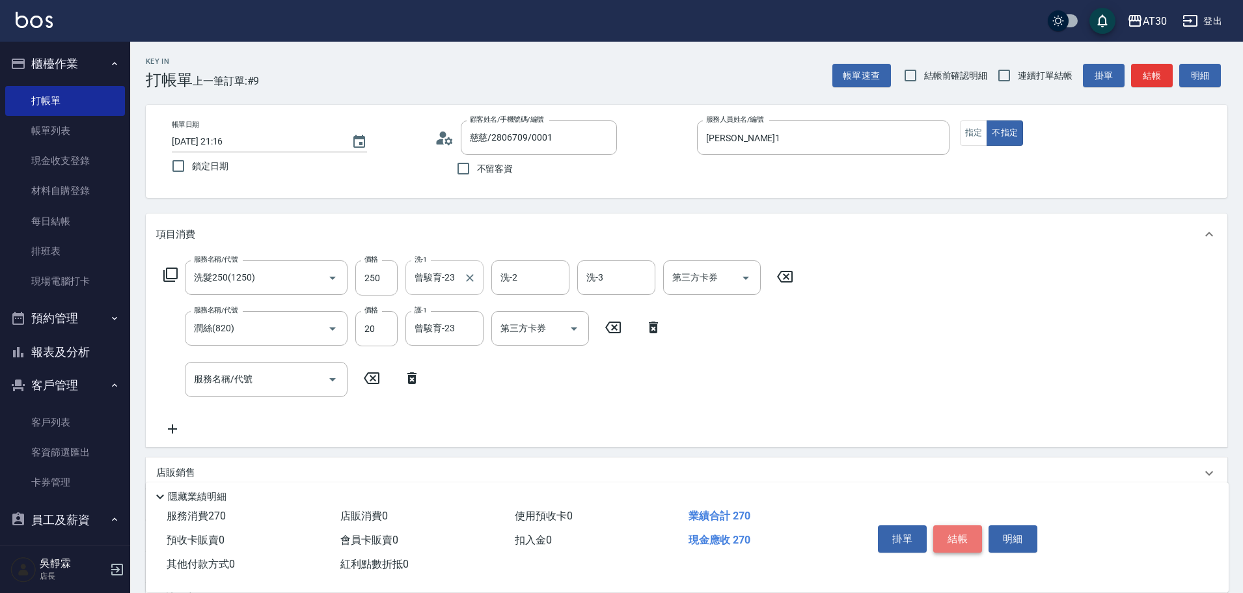
click at [951, 525] on button "結帳" at bounding box center [957, 538] width 49 height 27
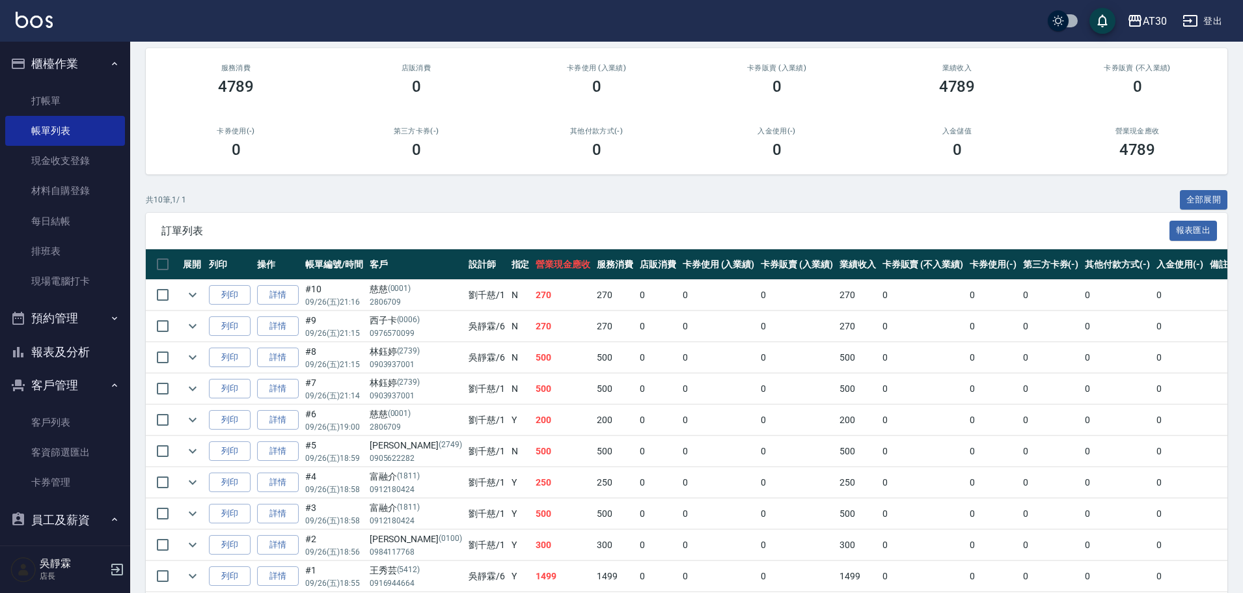
scroll to position [113, 0]
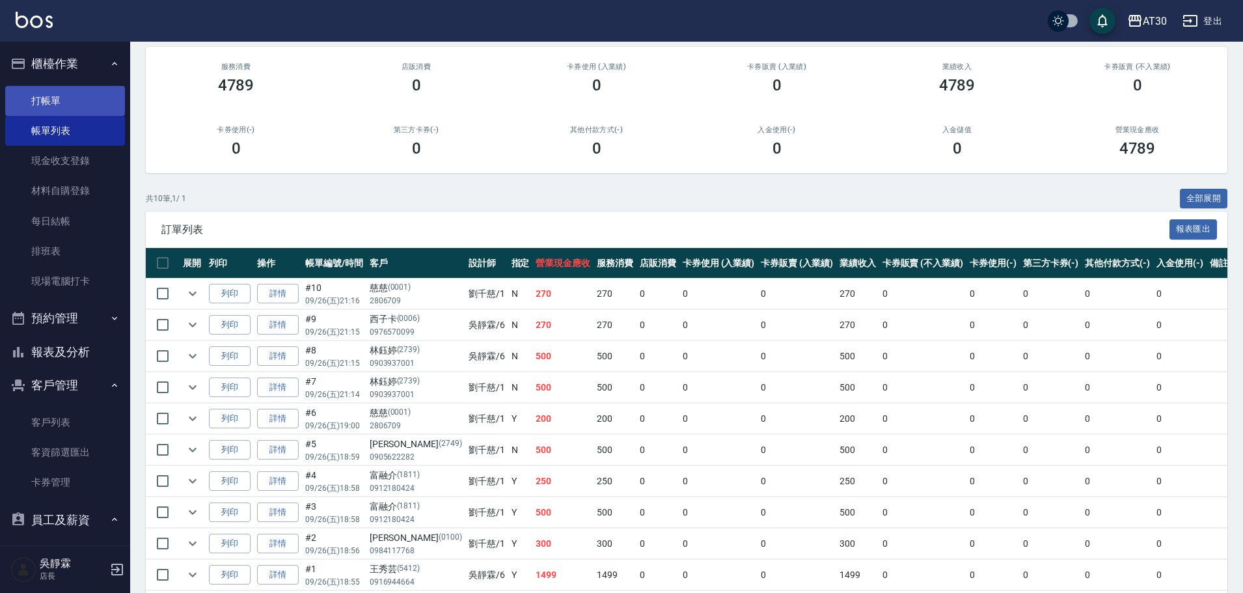
click at [55, 104] on link "打帳單" at bounding box center [65, 101] width 120 height 30
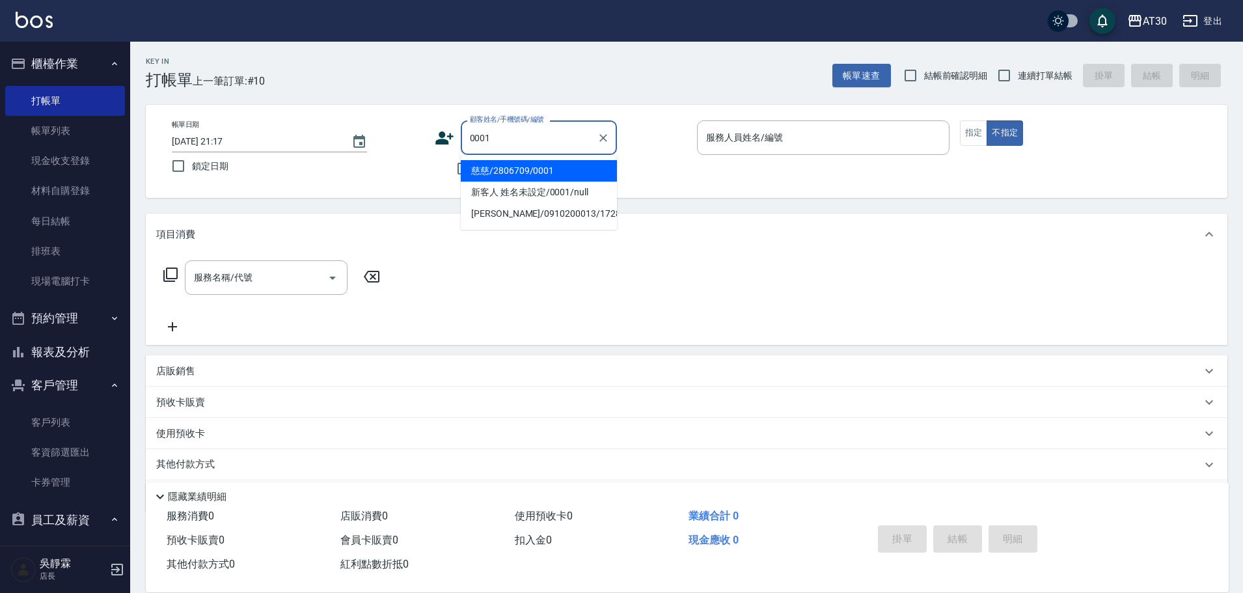
type input "慈慈/2806709/0001"
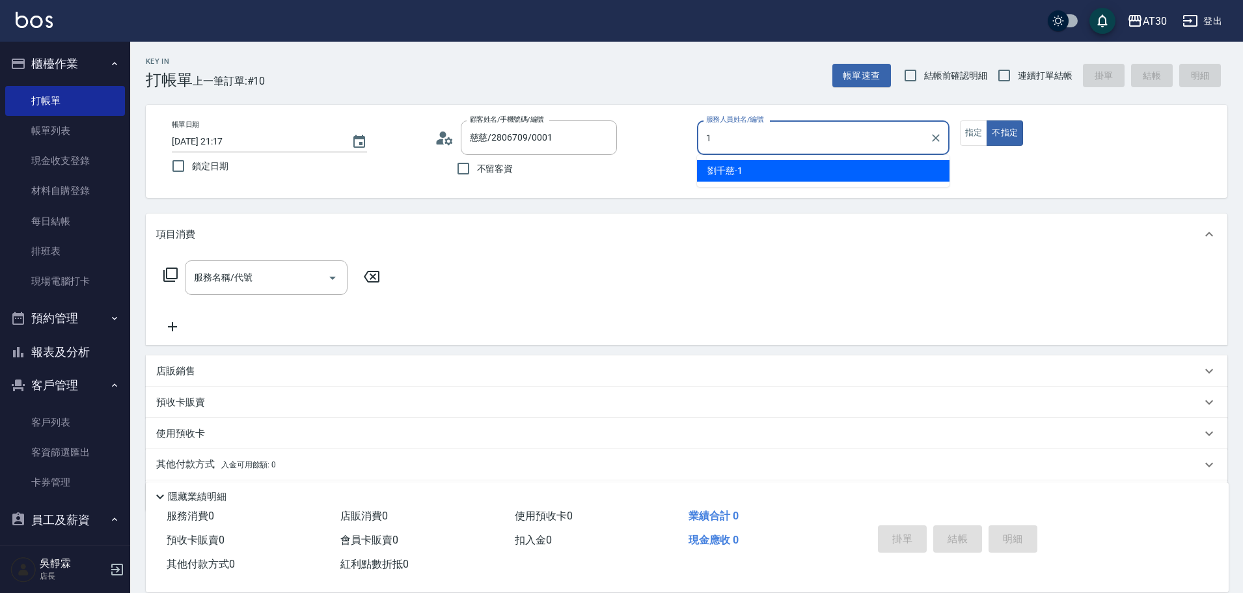
type input "[PERSON_NAME]1"
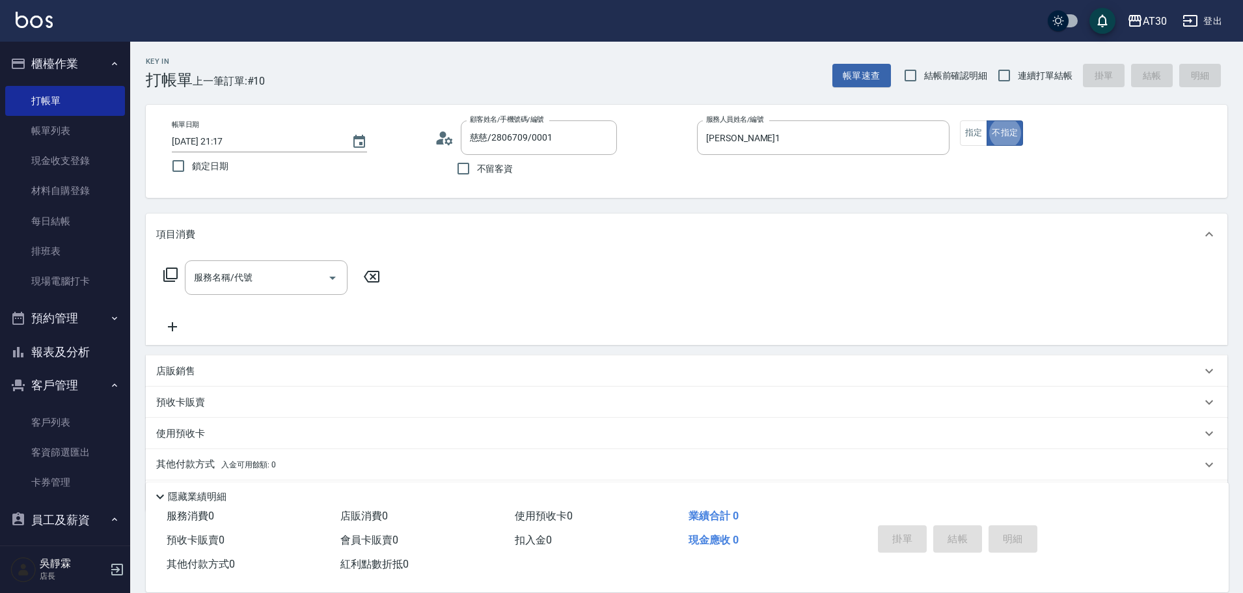
type button "false"
type input "新客人 姓名未設定/0001/null"
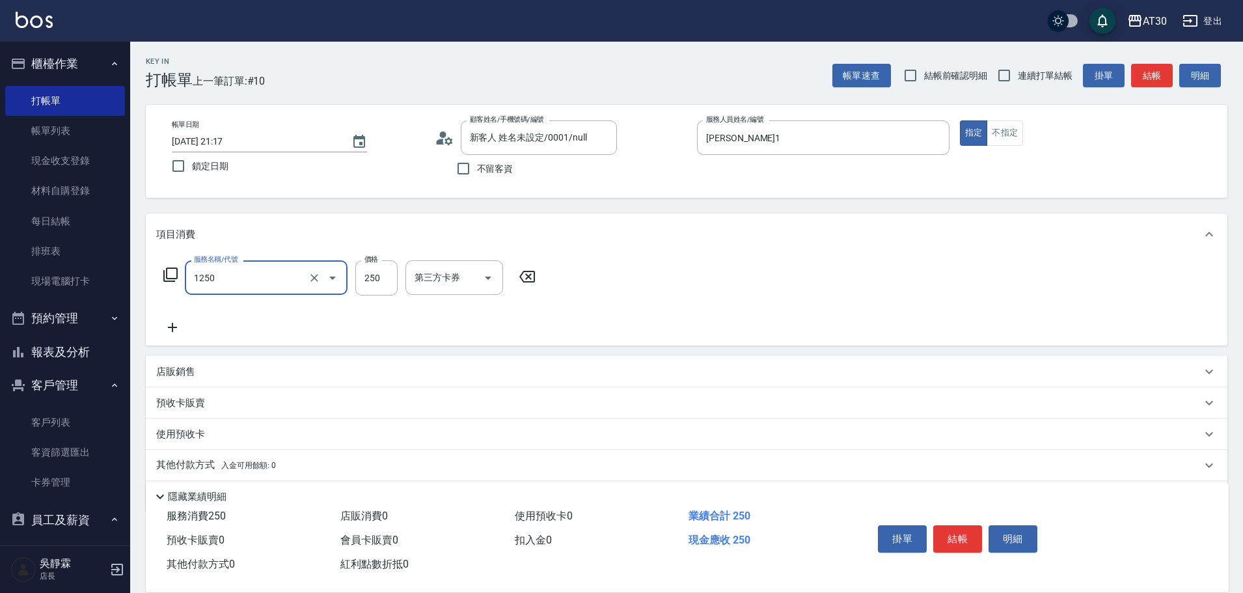
type input "洗髮250(1250)"
type input "250"
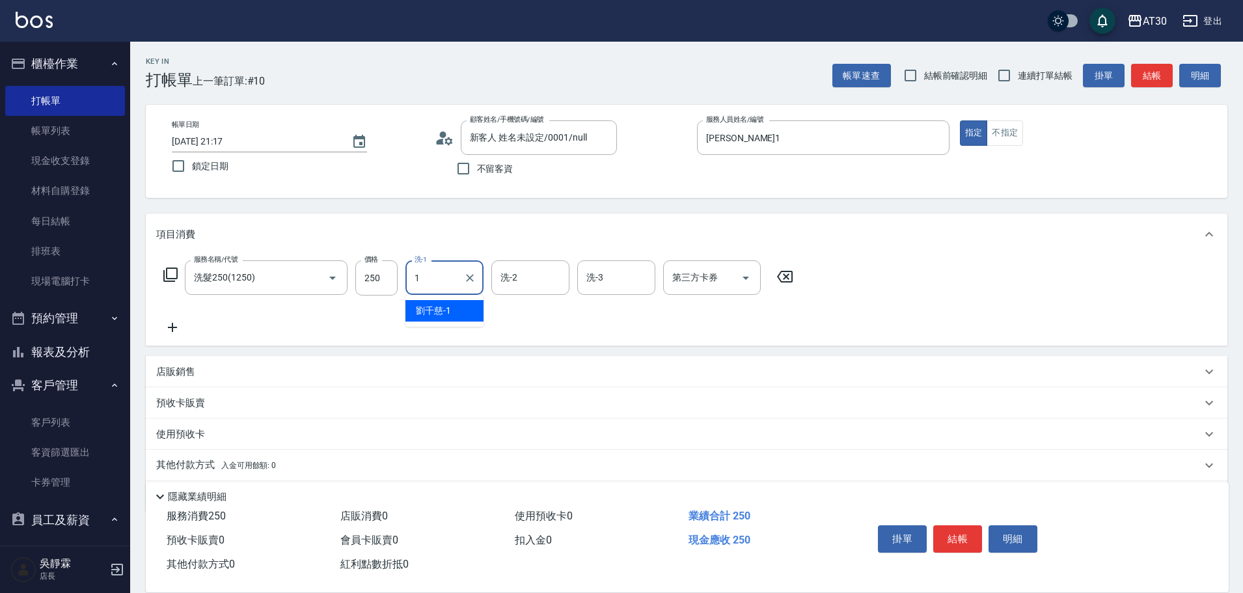
type input "[PERSON_NAME]1"
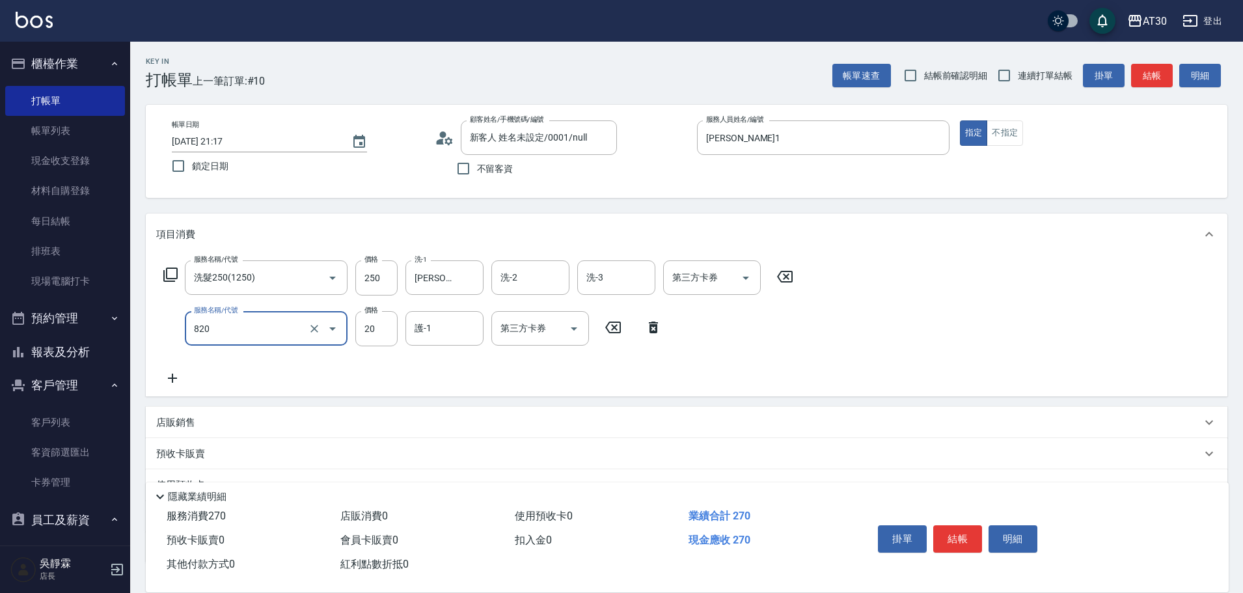
type input "潤絲(820)"
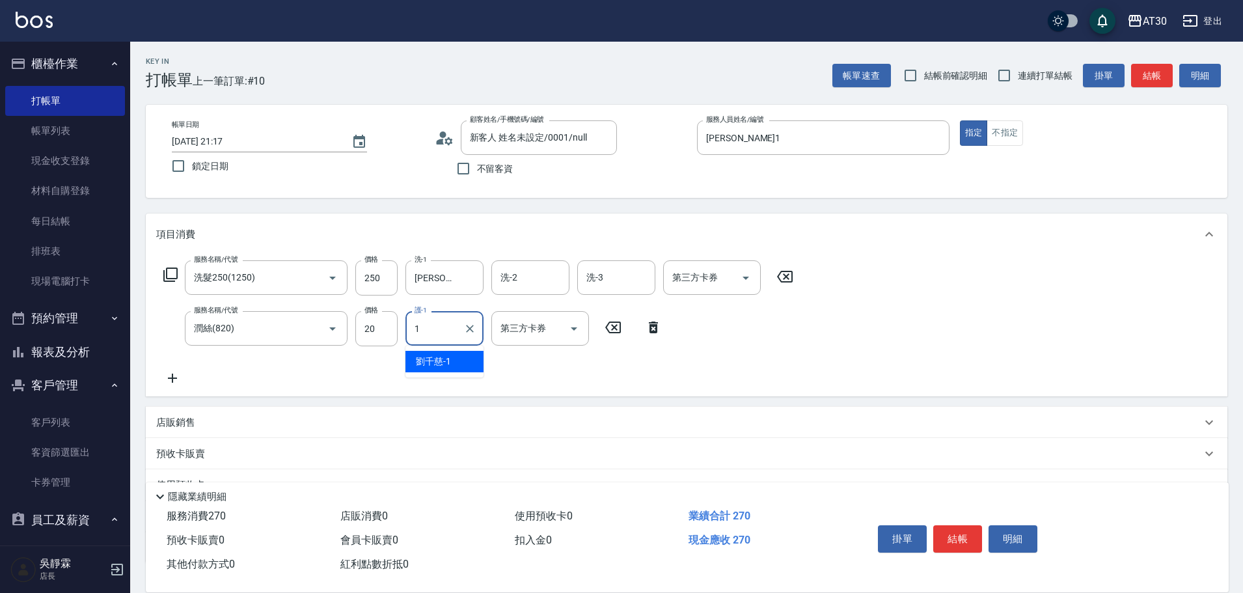
type input "[PERSON_NAME]1"
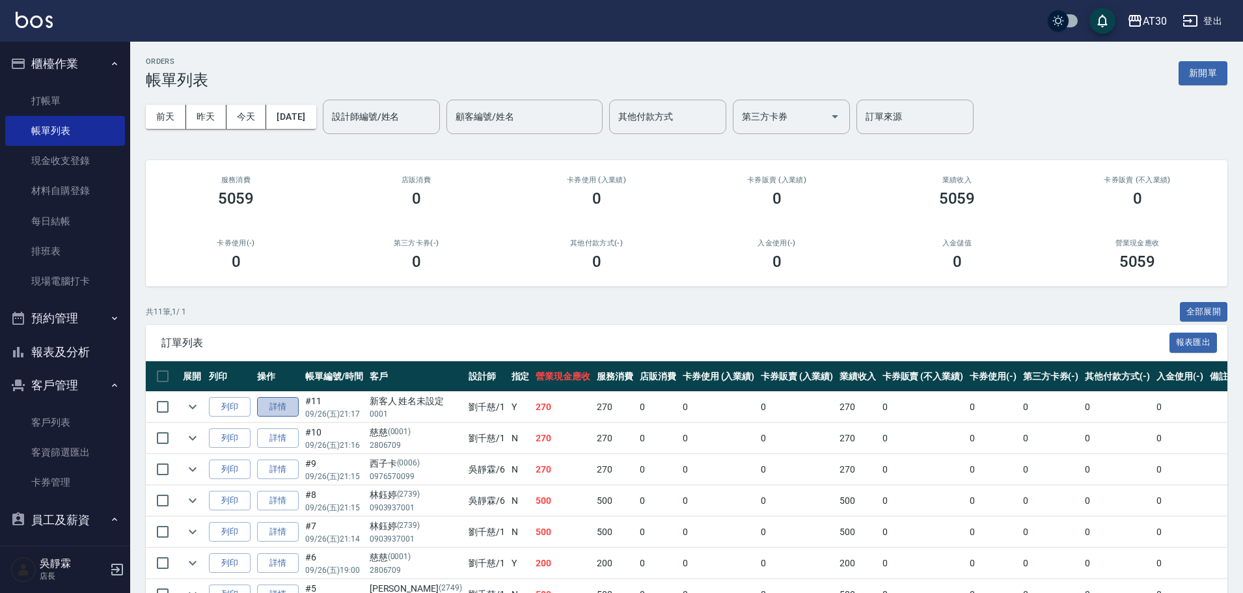
click at [269, 407] on link "詳情" at bounding box center [278, 407] width 42 height 20
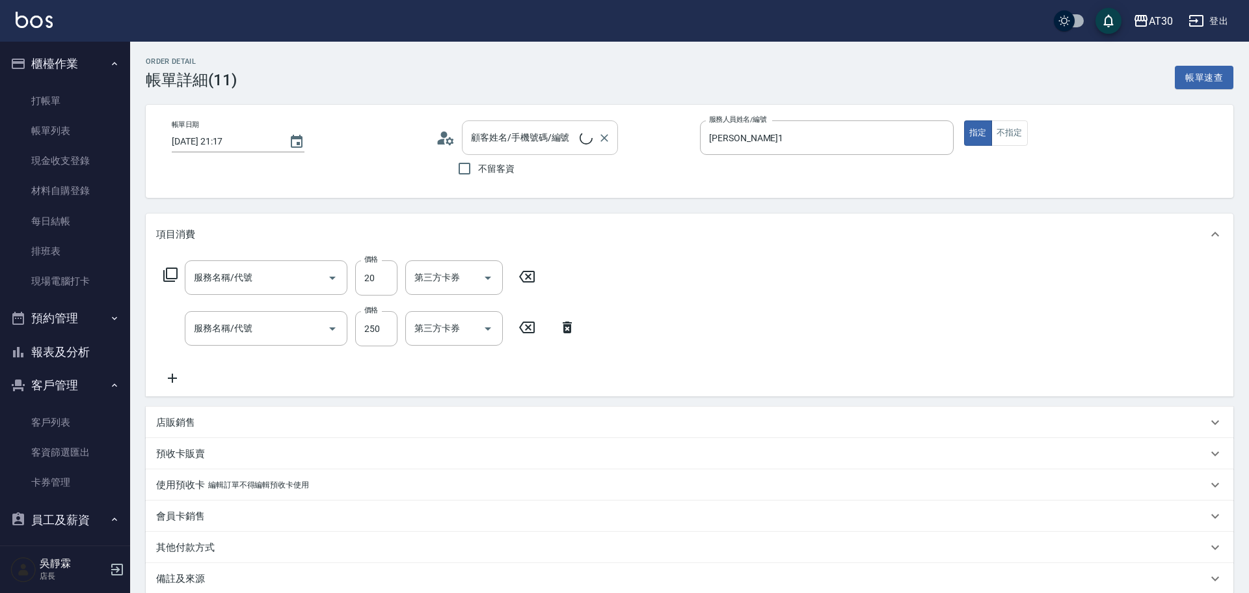
type input "[DATE] 21:17"
type input "[PERSON_NAME]1"
click at [525, 135] on input "顧客姓名/手機號碼/編號" at bounding box center [524, 137] width 112 height 23
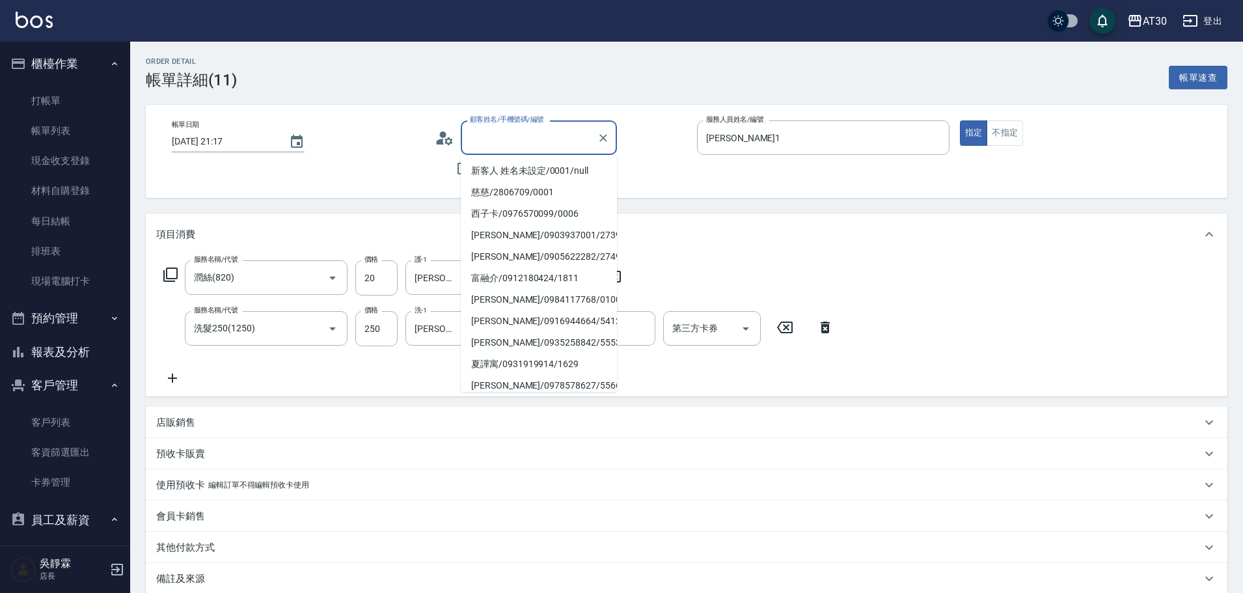
type input "潤絲(820)"
type input "洗髮250(1250)"
click at [516, 197] on li "慈慈/2806709/0001" at bounding box center [539, 192] width 156 height 21
type input "慈慈/2806709/0001"
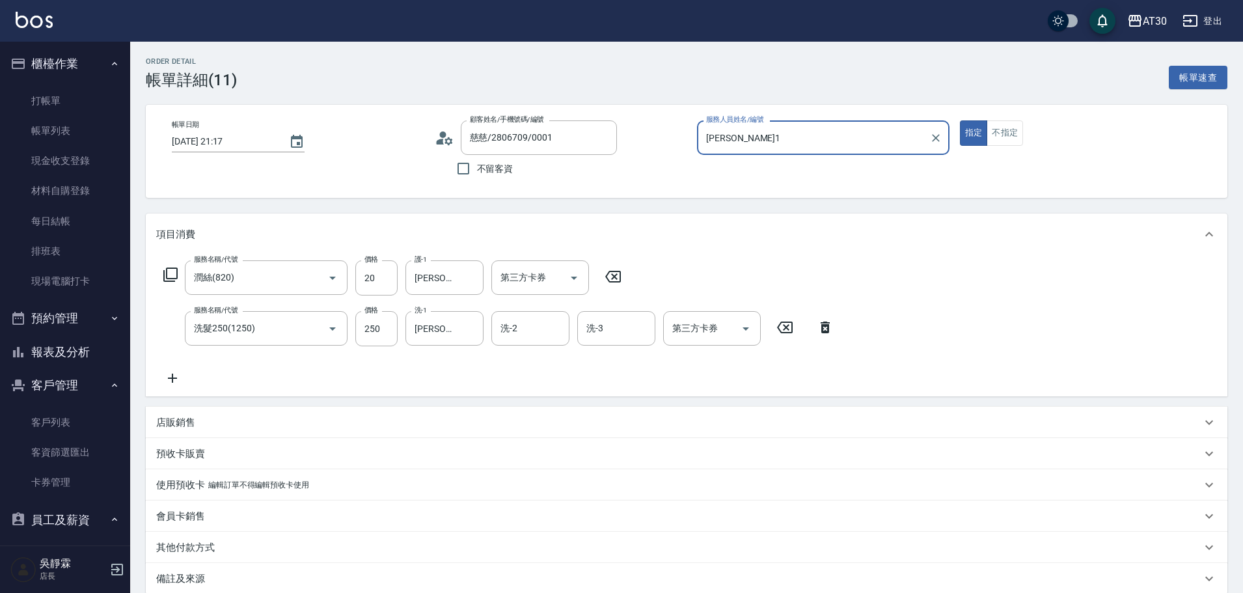
click at [615, 275] on icon at bounding box center [613, 277] width 33 height 16
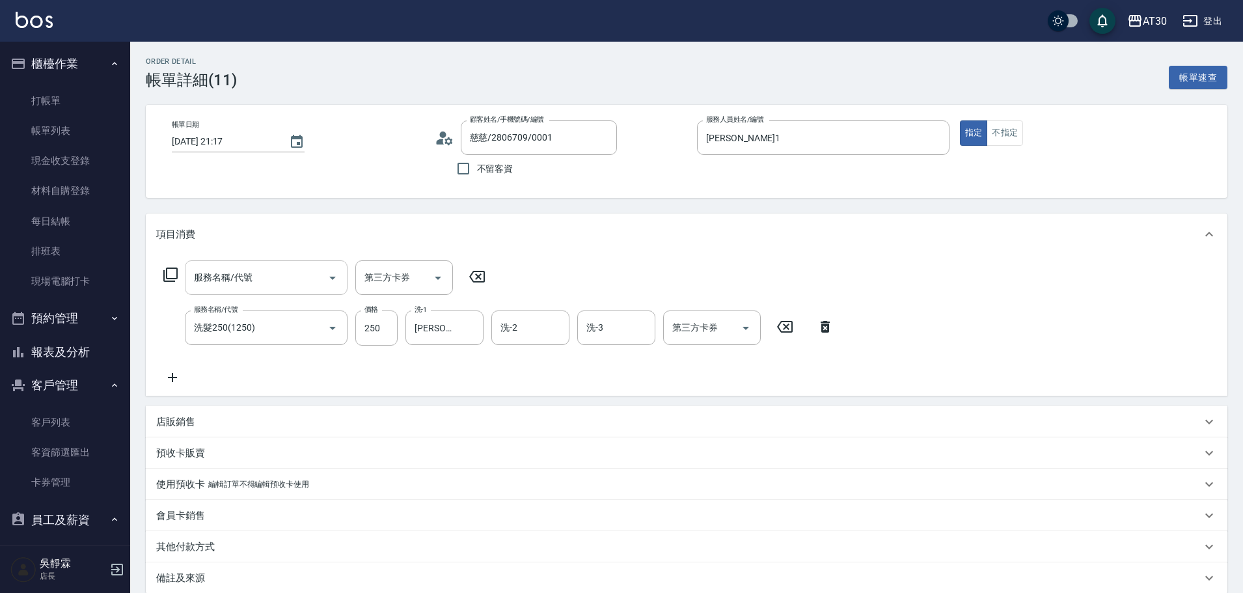
click at [246, 280] on input "服務名稱/代號" at bounding box center [256, 277] width 131 height 23
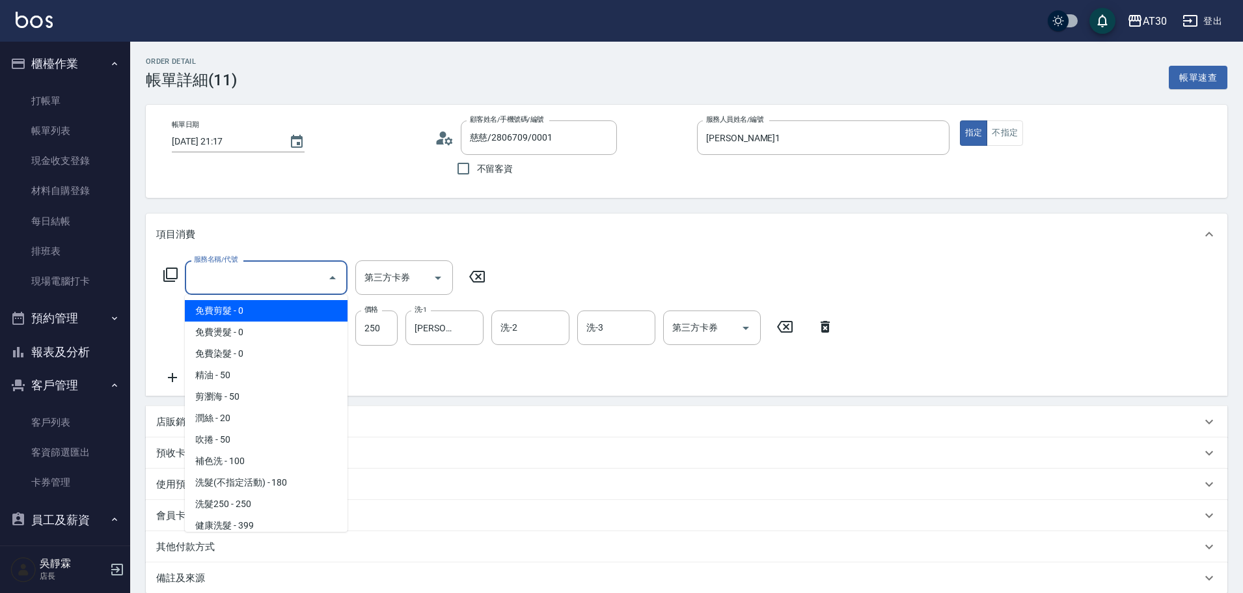
type input "2"
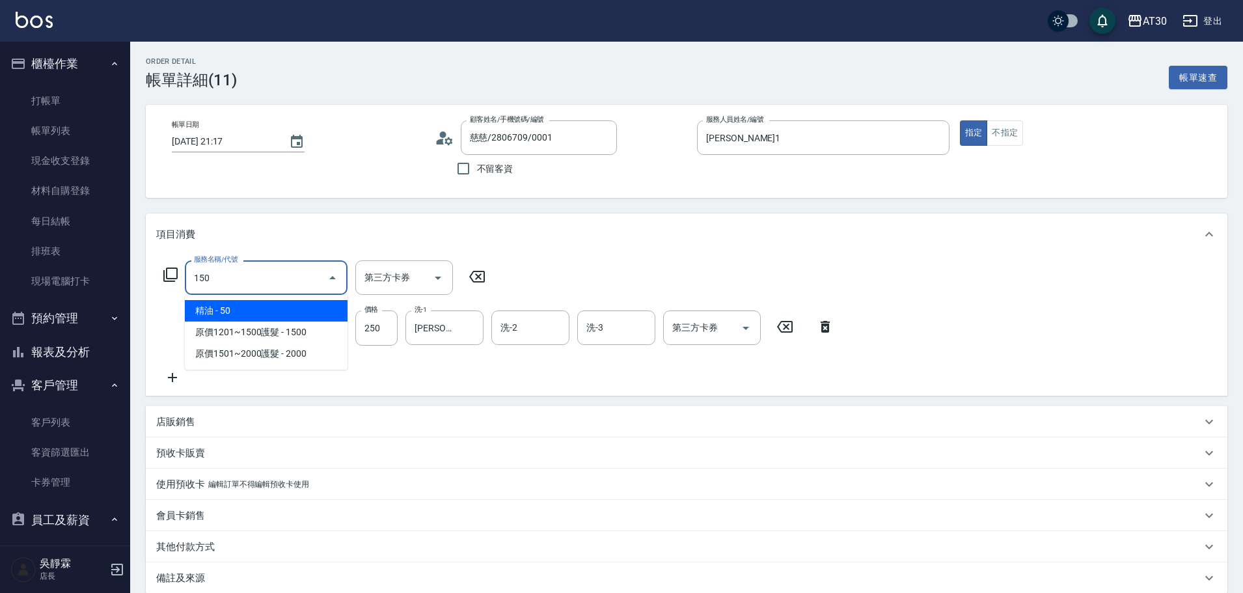
type input "精油(150)"
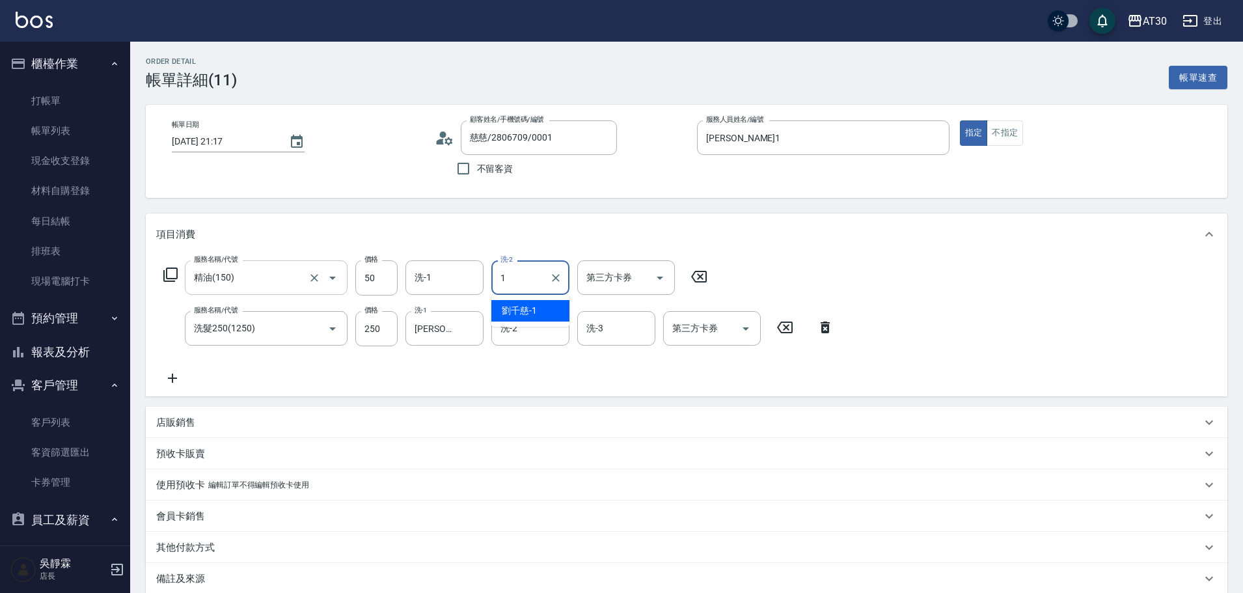
type input "[PERSON_NAME]1"
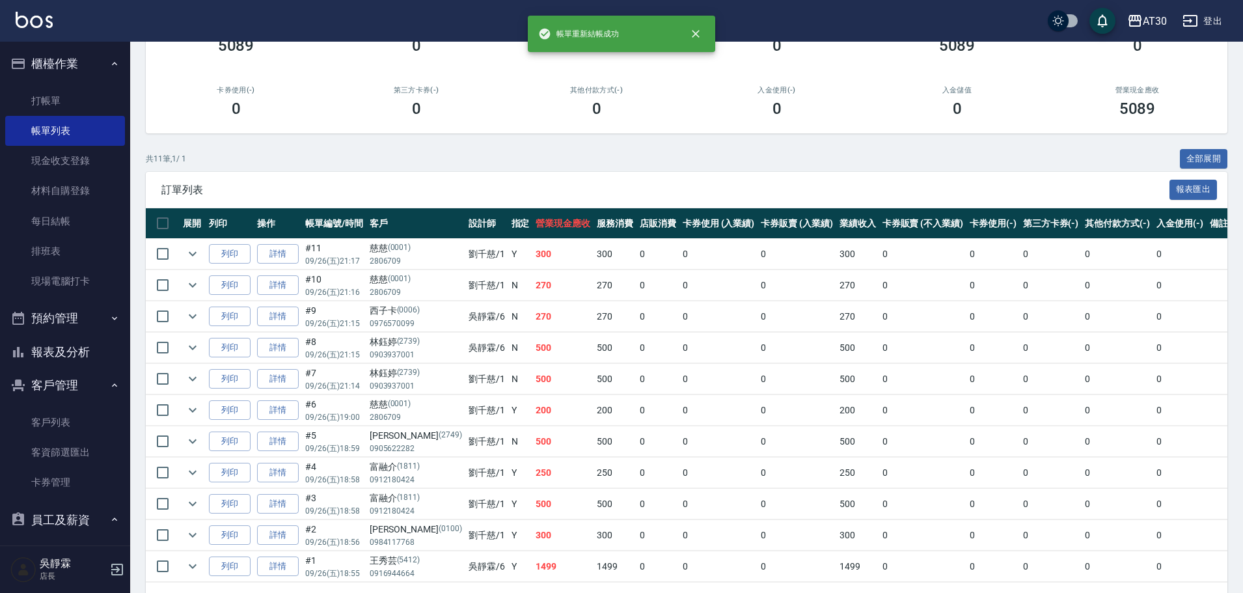
scroll to position [203, 0]
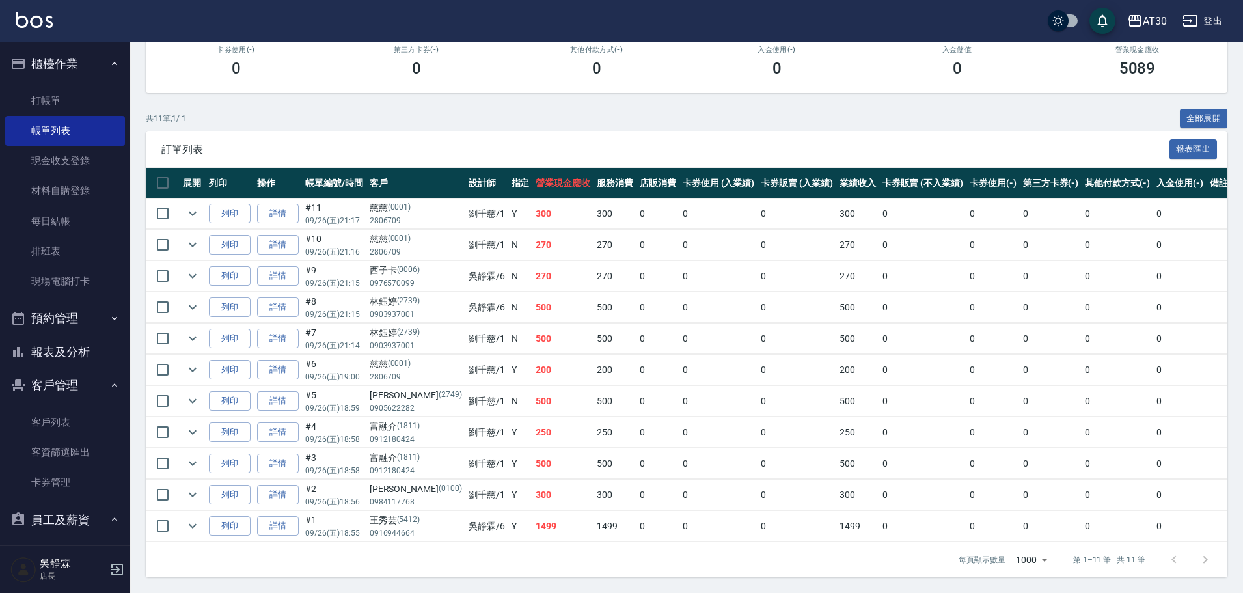
click at [532, 515] on td "1499" at bounding box center [562, 526] width 61 height 31
click at [532, 485] on td "300" at bounding box center [562, 495] width 61 height 31
click at [532, 449] on td "500" at bounding box center [562, 463] width 61 height 31
click at [439, 388] on p "(2749)" at bounding box center [450, 395] width 23 height 14
click at [420, 355] on td "慈慈 [PHONE_NUMBER]" at bounding box center [415, 370] width 99 height 31
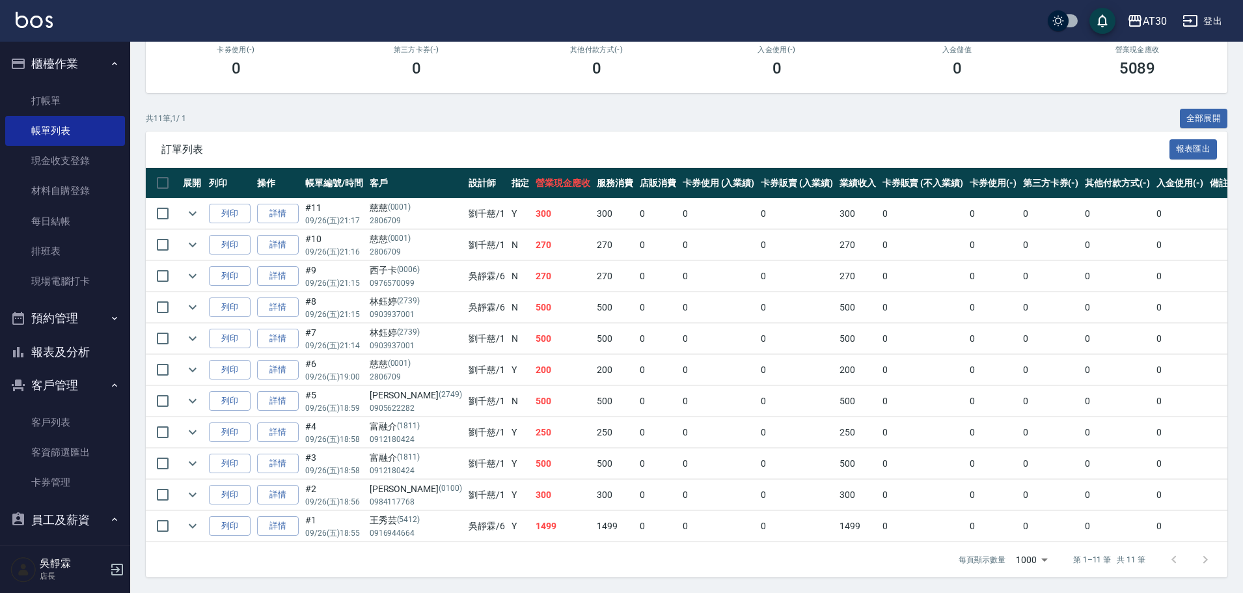
click at [416, 326] on p "(2739)" at bounding box center [408, 333] width 23 height 14
click at [413, 292] on td "[PERSON_NAME][PHONE_NUMBER]" at bounding box center [415, 307] width 99 height 31
click at [411, 232] on div "慈慈 (0001)" at bounding box center [416, 239] width 92 height 14
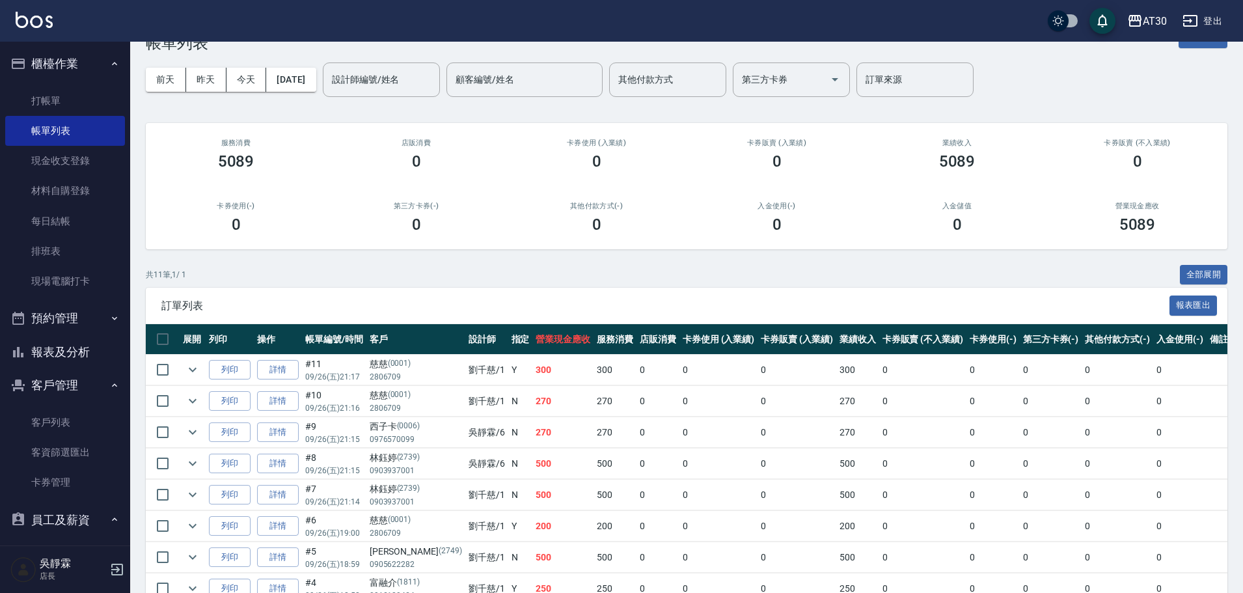
scroll to position [0, 0]
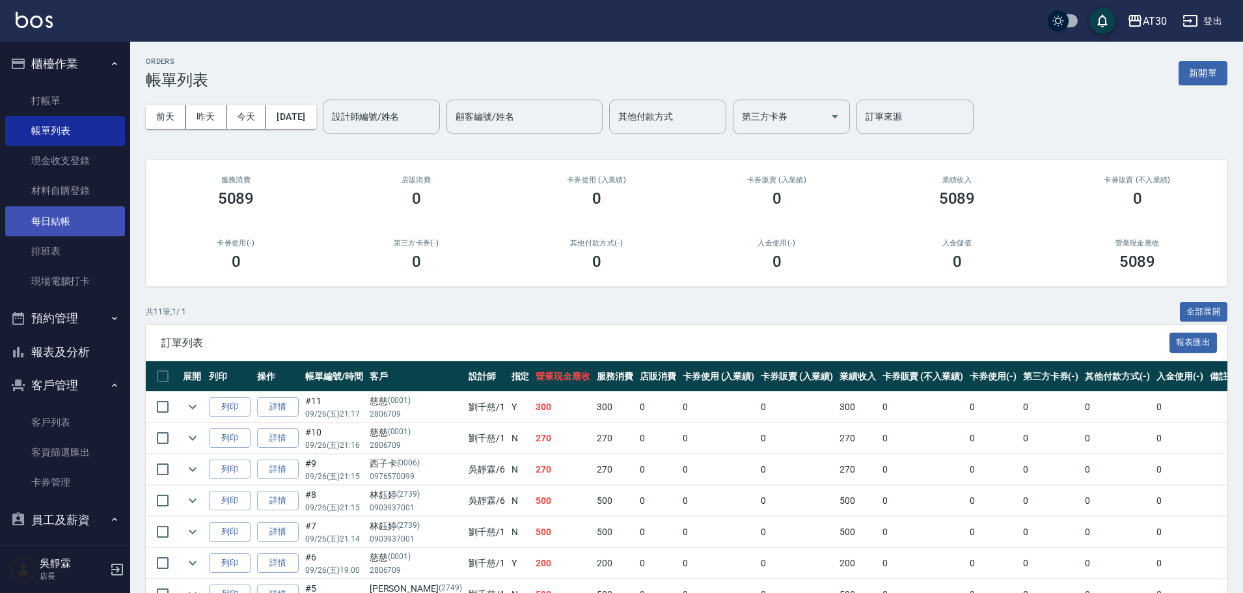
click at [61, 223] on link "每日結帳" at bounding box center [65, 221] width 120 height 30
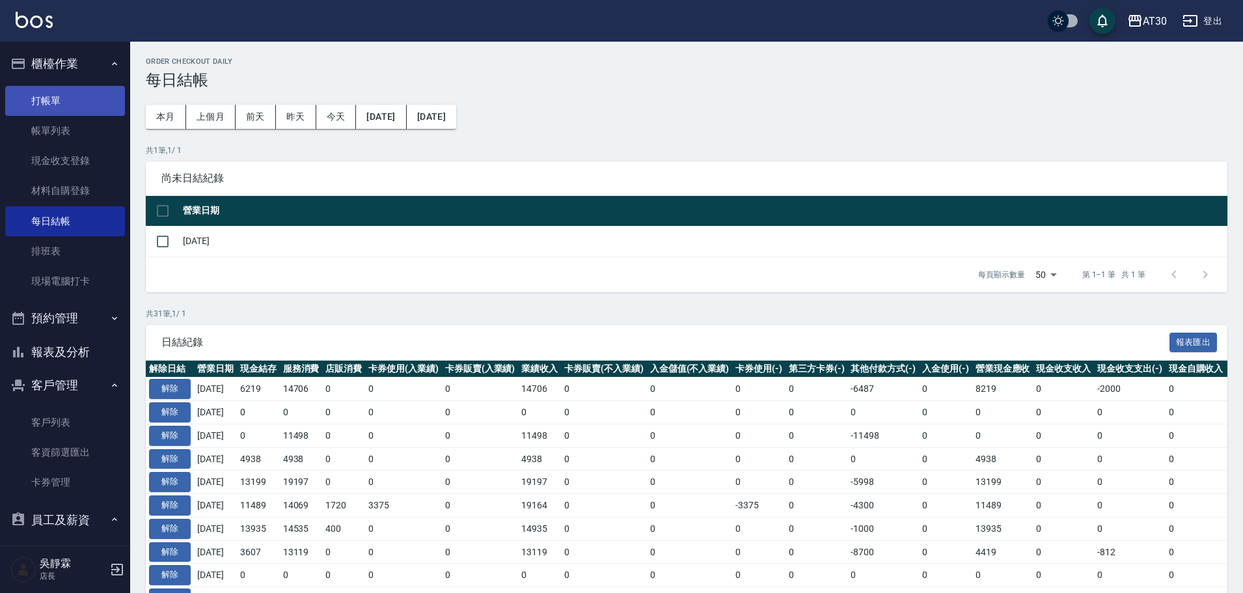
click at [71, 106] on link "打帳單" at bounding box center [65, 101] width 120 height 30
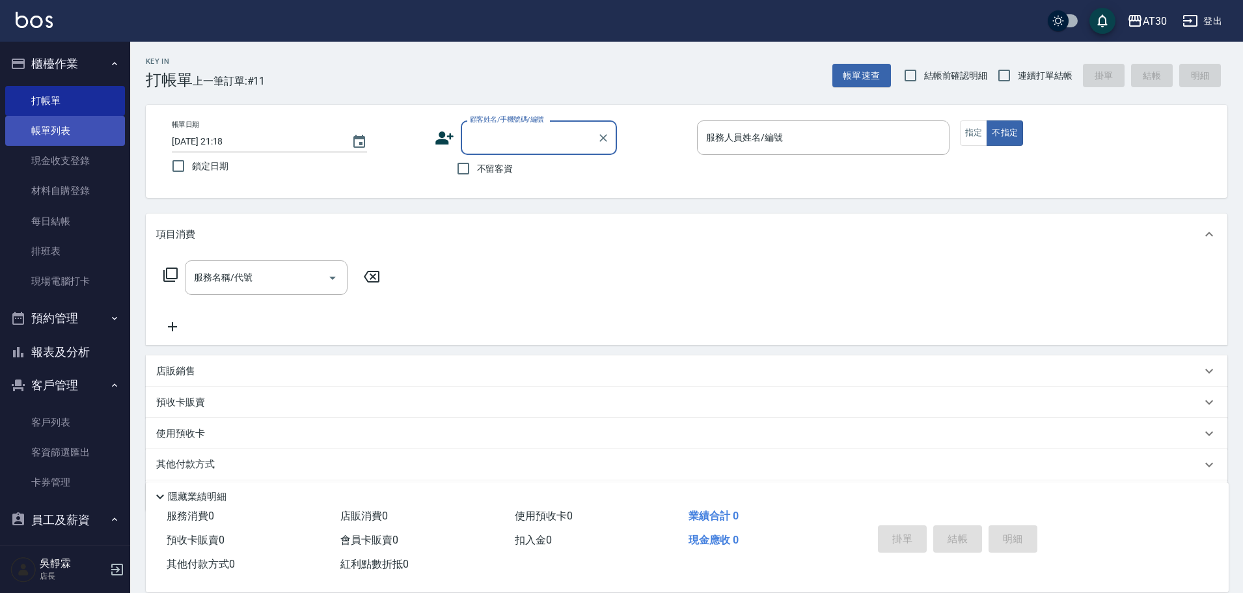
click at [70, 126] on link "帳單列表" at bounding box center [65, 131] width 120 height 30
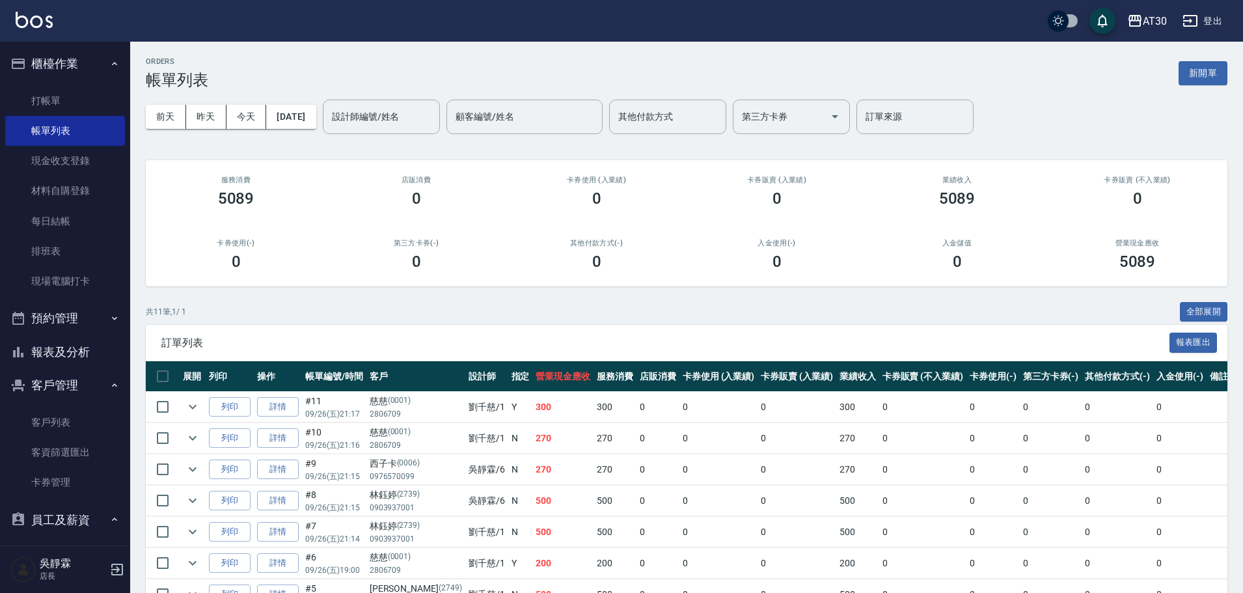
click at [83, 349] on button "報表及分析" at bounding box center [65, 352] width 120 height 34
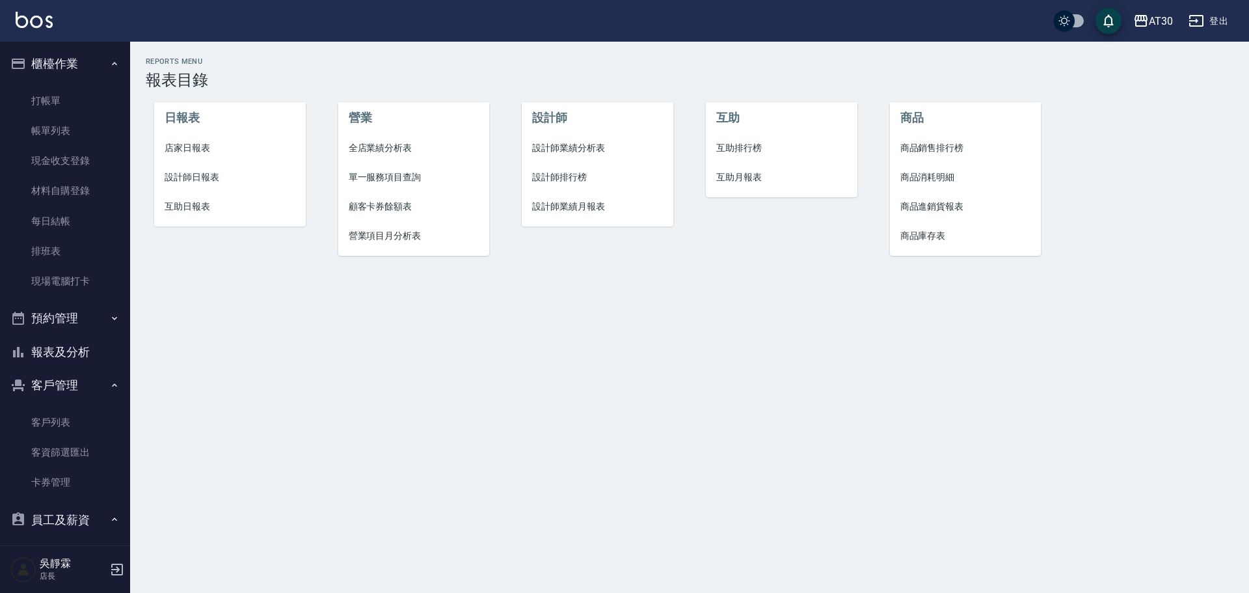
click at [187, 150] on span "店家日報表" at bounding box center [230, 148] width 131 height 14
